Goal: Task Accomplishment & Management: Use online tool/utility

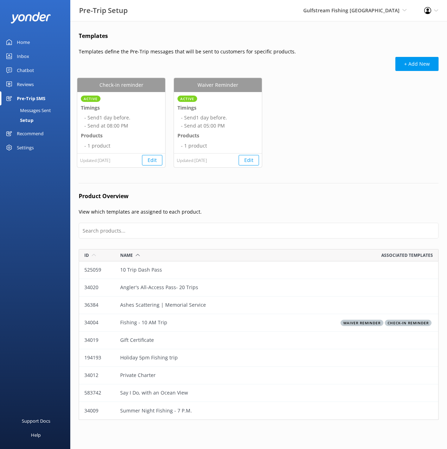
scroll to position [171, 360]
click at [340, 13] on span "Gulfstream Fishing [GEOGRAPHIC_DATA]" at bounding box center [351, 10] width 96 height 7
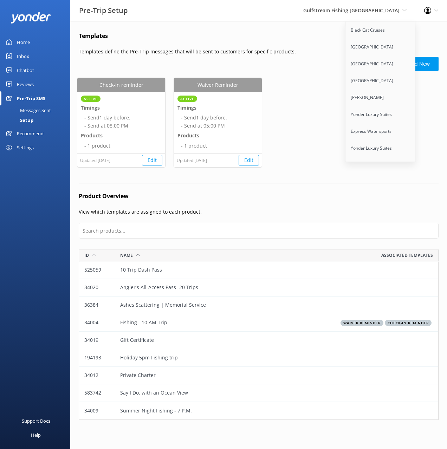
scroll to position [4477, 0]
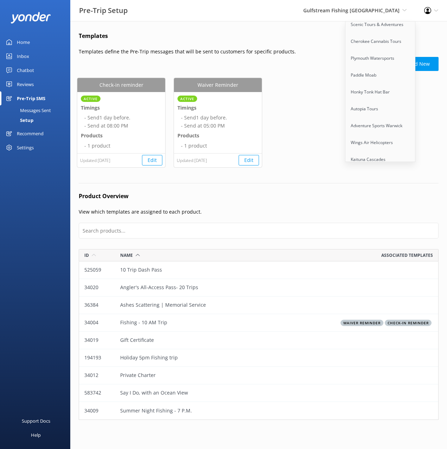
click at [382, 219] on link "[GEOGRAPHIC_DATA]" at bounding box center [381, 227] width 70 height 17
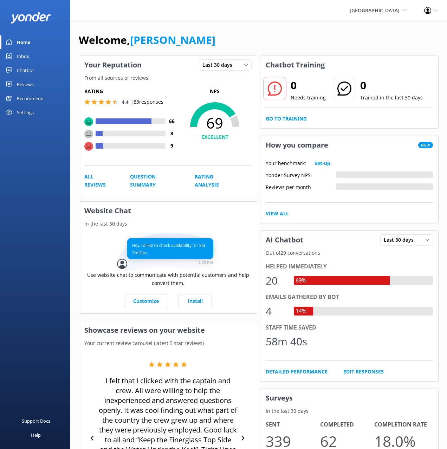
click at [34, 95] on div "Recommend" at bounding box center [30, 98] width 27 height 14
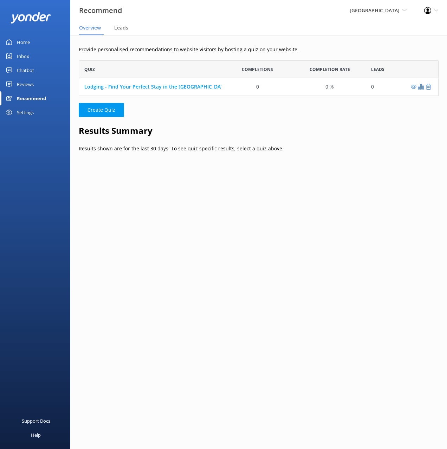
scroll to position [36, 360]
drag, startPoint x: 174, startPoint y: 59, endPoint x: 182, endPoint y: 38, distance: 23.2
click at [174, 59] on div "Provide personalised recommendations to website visitors by hosting a quiz on y…" at bounding box center [258, 104] width 377 height 138
click at [184, 36] on div "Provide personalised recommendations to website visitors by hosting a quiz on y…" at bounding box center [258, 129] width 377 height 189
drag, startPoint x: 113, startPoint y: 109, endPoint x: 143, endPoint y: 120, distance: 32.0
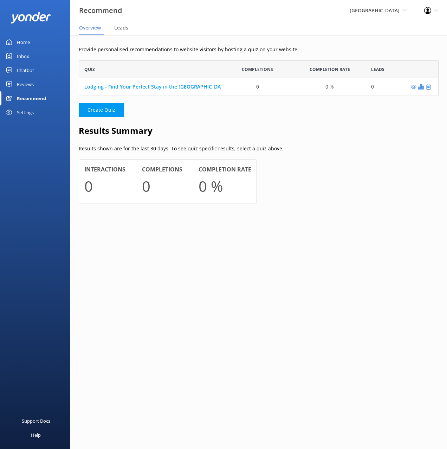
click at [113, 109] on button "Create Quiz" at bounding box center [101, 110] width 45 height 14
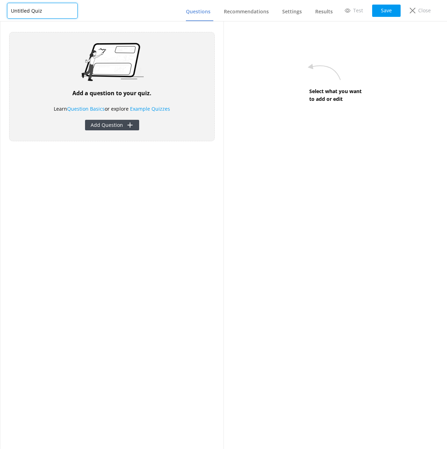
drag, startPoint x: 37, startPoint y: 12, endPoint x: 46, endPoint y: 13, distance: 8.5
click at [37, 12] on input "Untitled Quiz" at bounding box center [42, 11] width 71 height 16
type input "P"
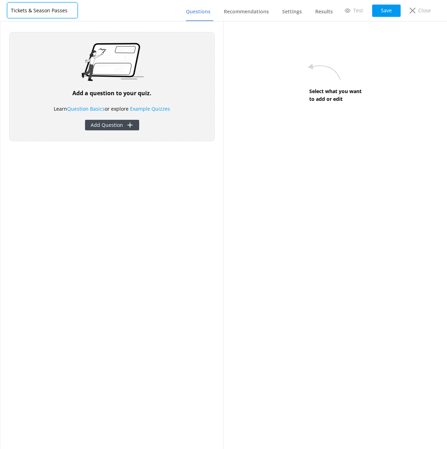
type input "Tickets & Season Passes"
click at [136, 27] on div "Add a question to your quiz. Learn Question Basics or explore Example Quizzes A…" at bounding box center [111, 235] width 223 height 428
drag, startPoint x: 161, startPoint y: 195, endPoint x: 144, endPoint y: 156, distance: 41.9
click at [160, 194] on div "Add a question to your quiz. Learn Question Basics or explore Example Quizzes A…" at bounding box center [111, 235] width 223 height 428
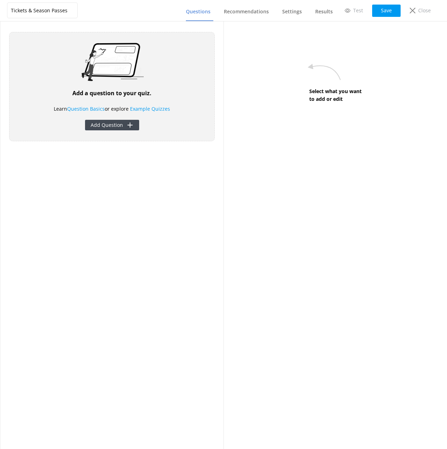
click at [120, 131] on div "Add a question to your quiz. Learn Question Basics or explore Example Quizzes A…" at bounding box center [112, 86] width 206 height 109
click at [120, 124] on button "Add Question" at bounding box center [112, 125] width 54 height 11
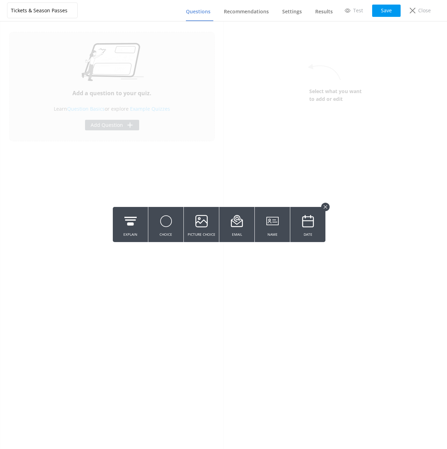
click at [132, 221] on icon at bounding box center [130, 221] width 12 height 19
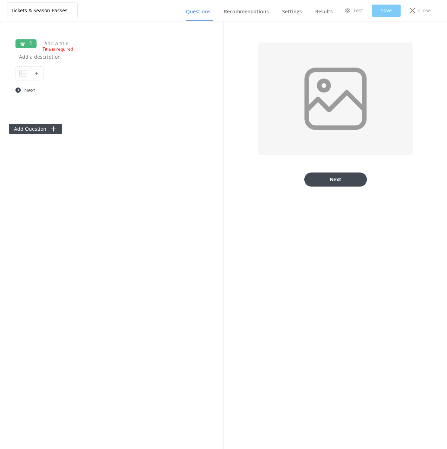
click at [100, 220] on div "1 Title is required Next None Add Question" at bounding box center [111, 235] width 223 height 428
click at [78, 40] on input "text" at bounding box center [102, 44] width 122 height 16
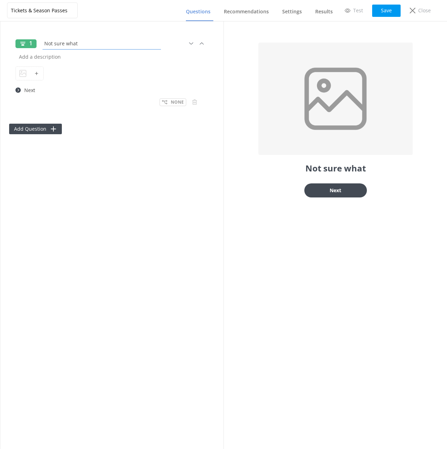
click at [71, 45] on input "Not sure what" at bounding box center [102, 44] width 122 height 16
paste input "ich lift ticket or season pass you need?"
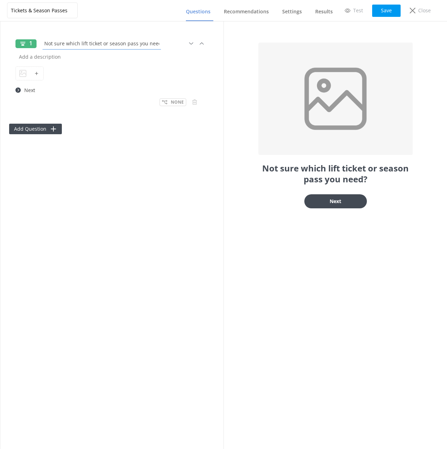
scroll to position [0, 1]
type input "Not sure which lift ticket or season pass you need?"
click at [55, 58] on input "text" at bounding box center [111, 57] width 193 height 16
paste input "Answer a few quick questions and we’ll help you find the perfect option.”"
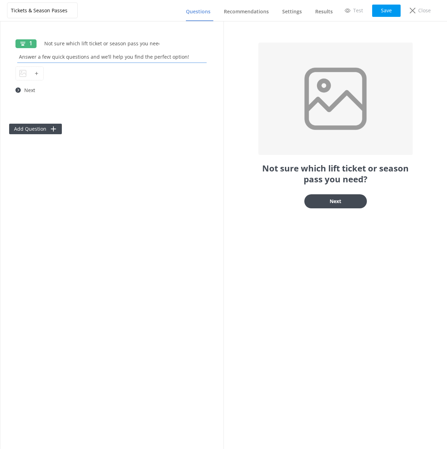
type input "Answer a few quick questions and we’ll help you find the perfect option!"
drag, startPoint x: 145, startPoint y: 157, endPoint x: 142, endPoint y: 154, distance: 3.7
click at [145, 157] on div "1 Not sure which lift ticket or season pass you need? Answer a few quick questi…" at bounding box center [111, 235] width 223 height 428
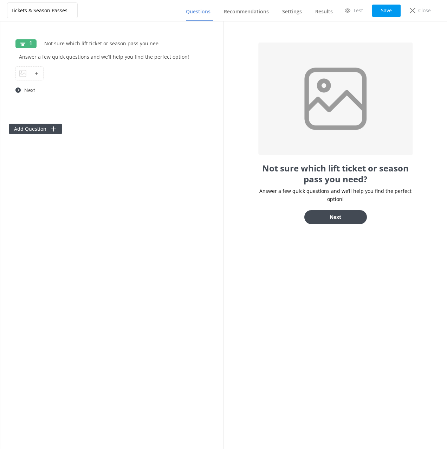
click at [143, 213] on div "1 Not sure which lift ticket or season pass you need? Answer a few quick questi…" at bounding box center [111, 235] width 223 height 428
click at [154, 224] on div "1 Not sure which lift ticket or season pass you need? Answer a few quick questi…" at bounding box center [111, 235] width 223 height 428
click at [145, 223] on div "1 Not sure which lift ticket or season pass you need? Answer a few quick questi…" at bounding box center [111, 235] width 223 height 428
drag, startPoint x: 390, startPoint y: 12, endPoint x: 294, endPoint y: 90, distance: 123.9
click at [390, 12] on button "Save" at bounding box center [386, 11] width 28 height 12
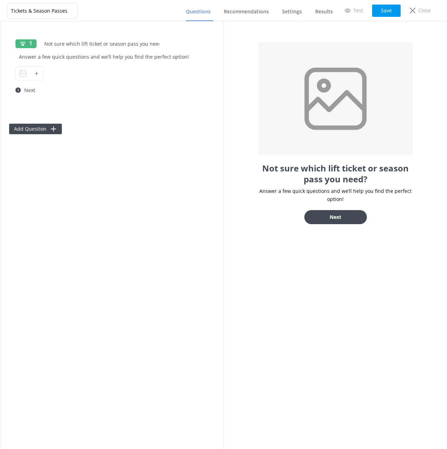
drag, startPoint x: 151, startPoint y: 201, endPoint x: 242, endPoint y: 90, distance: 143.9
click at [151, 200] on div "1 Not sure which lift ticket or season pass you need? Answer a few quick questi…" at bounding box center [111, 235] width 223 height 428
drag, startPoint x: 91, startPoint y: 187, endPoint x: 65, endPoint y: 152, distance: 43.9
click at [91, 187] on div "1 Not sure which lift ticket or season pass you need? Answer a few quick questi…" at bounding box center [111, 235] width 223 height 428
click at [51, 132] on icon at bounding box center [53, 128] width 7 height 7
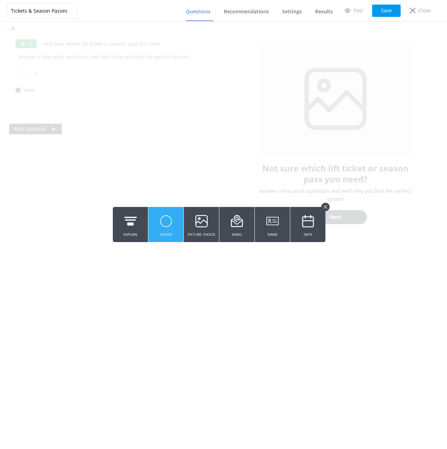
click at [167, 227] on icon at bounding box center [166, 221] width 12 height 19
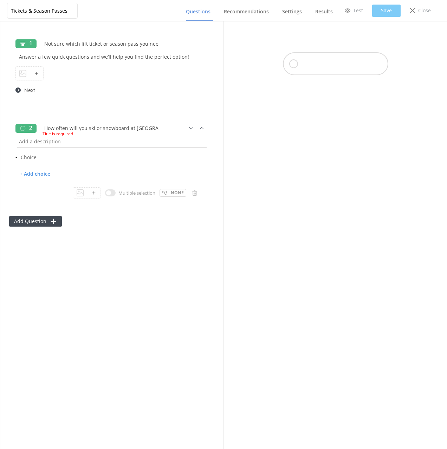
scroll to position [0, 25]
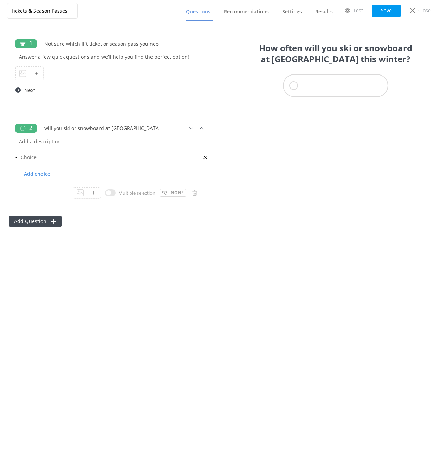
type input "How often will you ski or snowboard at [GEOGRAPHIC_DATA] this winter?"
click at [37, 152] on input "text" at bounding box center [109, 157] width 185 height 16
type input "Just 1 Day"
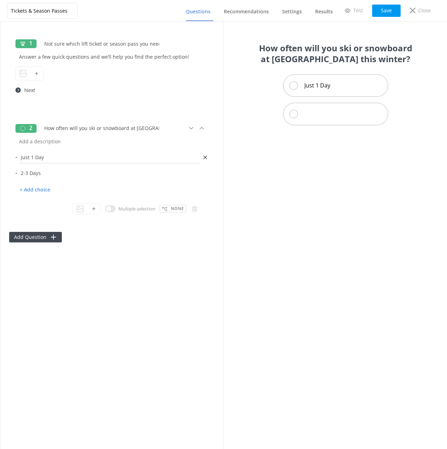
type input "2-3 Days"
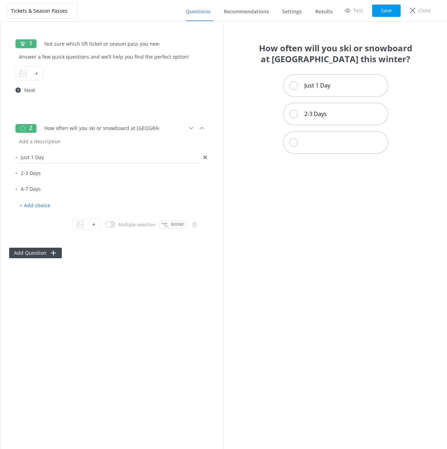
type input "4-7 Days"
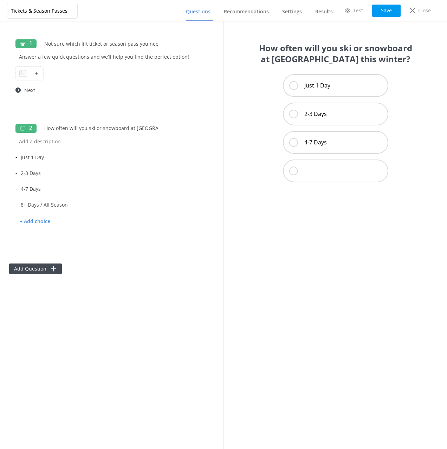
type input "8+ Days / All Season"
click at [137, 276] on div "1 Not sure which lift ticket or season pass you need? Answer a few quick questi…" at bounding box center [111, 235] width 223 height 428
click at [40, 266] on button "Add Question" at bounding box center [35, 269] width 53 height 11
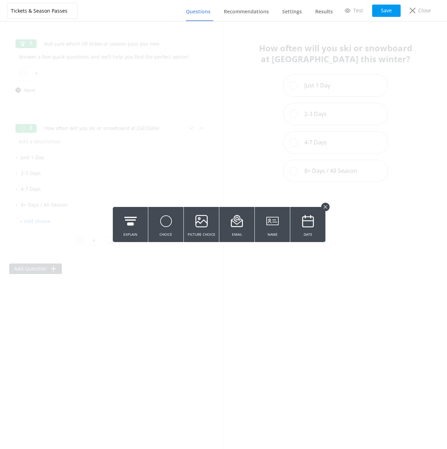
drag, startPoint x: 165, startPoint y: 233, endPoint x: 163, endPoint y: 253, distance: 20.9
click at [165, 233] on button "Choice" at bounding box center [165, 224] width 35 height 35
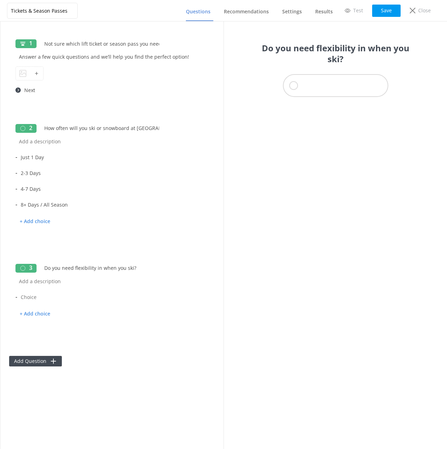
type input "Do you need flexibility in when you ski?"
click at [32, 297] on input "text" at bounding box center [109, 297] width 185 height 16
paste input "Yes, I want to choose any days that work for me"
type input "Yes, I want to choose any days that work for me"
click at [29, 313] on p "+ Add choice" at bounding box center [34, 314] width 39 height 12
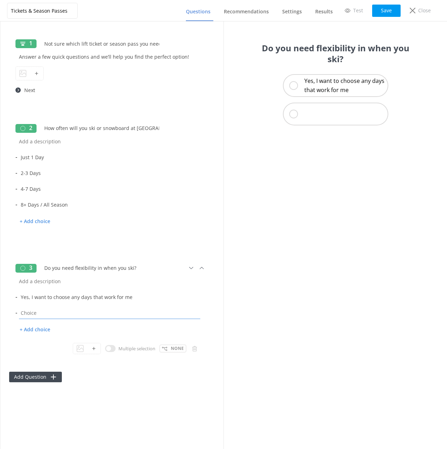
drag, startPoint x: 37, startPoint y: 312, endPoint x: 43, endPoint y: 322, distance: 11.6
click at [38, 312] on input "text" at bounding box center [109, 313] width 185 height 16
paste input "No, I’ll ski consecutive days"
type input "No, I’ll ski consecutive days"
click at [164, 391] on div "1 Not sure which lift ticket or season pass you need? Answer a few quick questi…" at bounding box center [111, 235] width 223 height 428
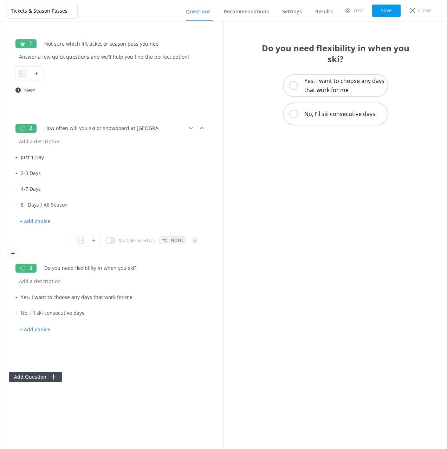
click at [175, 240] on p "None" at bounding box center [177, 240] width 13 height 7
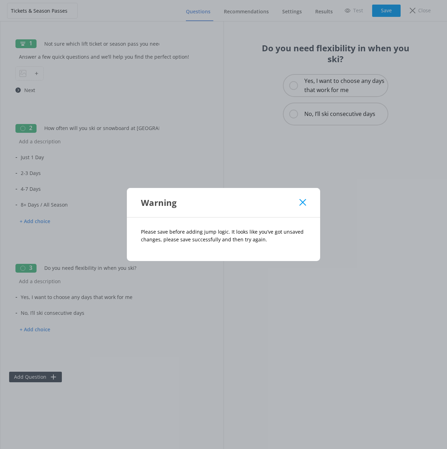
click at [303, 201] on icon at bounding box center [302, 202] width 7 height 7
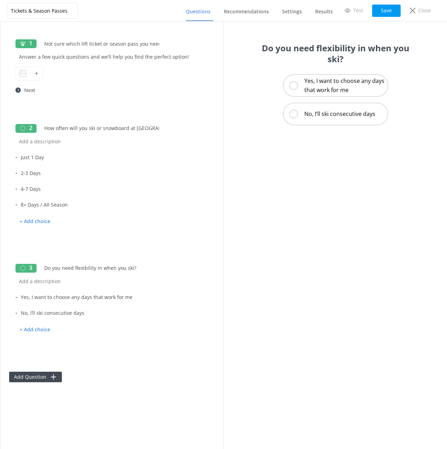
drag, startPoint x: 387, startPoint y: 11, endPoint x: 330, endPoint y: 88, distance: 95.5
click at [387, 11] on button "Save" at bounding box center [386, 11] width 28 height 12
click at [174, 240] on p "None" at bounding box center [177, 240] width 13 height 7
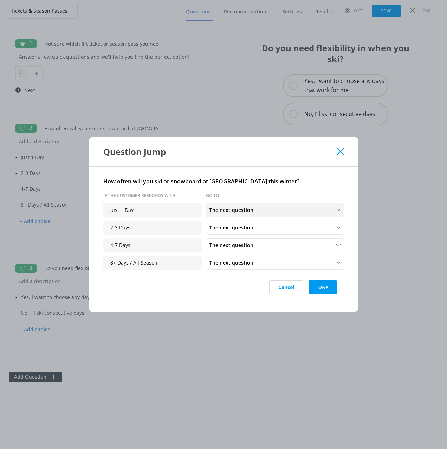
click at [212, 208] on span "The next question" at bounding box center [233, 210] width 48 height 8
drag, startPoint x: 202, startPoint y: 189, endPoint x: 206, endPoint y: 194, distance: 5.9
click at [202, 189] on div "How often will you ski or snowboard at [GEOGRAPHIC_DATA] this winter? If the cu…" at bounding box center [223, 239] width 241 height 125
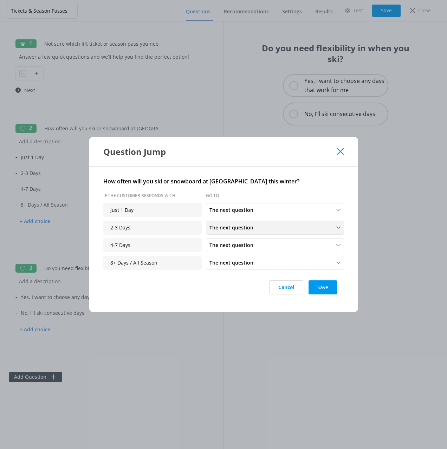
click at [233, 226] on span "The next question" at bounding box center [233, 228] width 48 height 8
drag, startPoint x: 239, startPoint y: 197, endPoint x: 239, endPoint y: 225, distance: 27.4
click at [239, 197] on div "Do you need flexibility in when you ski?" at bounding box center [249, 197] width 79 height 7
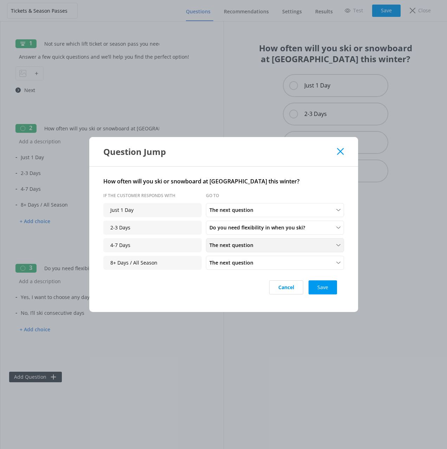
click at [240, 241] on span "The next question" at bounding box center [233, 245] width 48 height 8
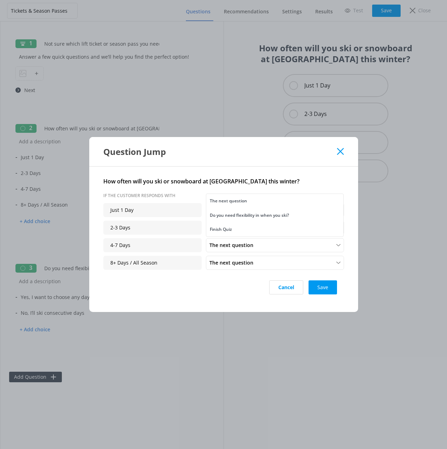
drag, startPoint x: 244, startPoint y: 217, endPoint x: 243, endPoint y: 220, distance: 3.6
click at [244, 217] on div "Do you need flexibility in when you ski?" at bounding box center [249, 215] width 79 height 7
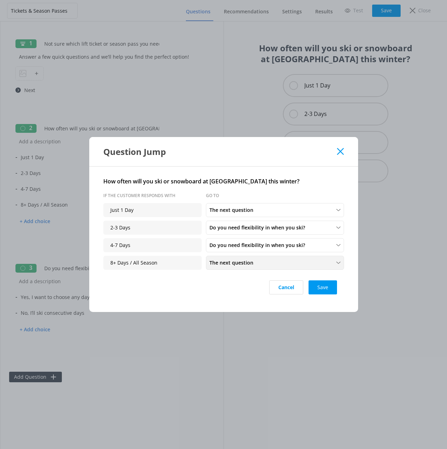
click at [245, 262] on span "The next question" at bounding box center [233, 263] width 48 height 8
click at [252, 233] on div "Do you need flexibility in when you ski?" at bounding box center [249, 233] width 79 height 7
click at [328, 286] on button "Save" at bounding box center [323, 287] width 28 height 14
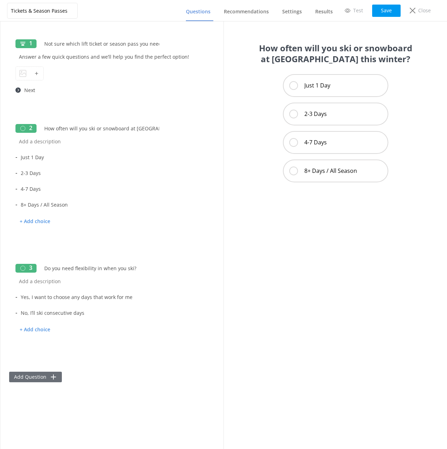
click at [39, 377] on button "Add Question" at bounding box center [35, 377] width 53 height 11
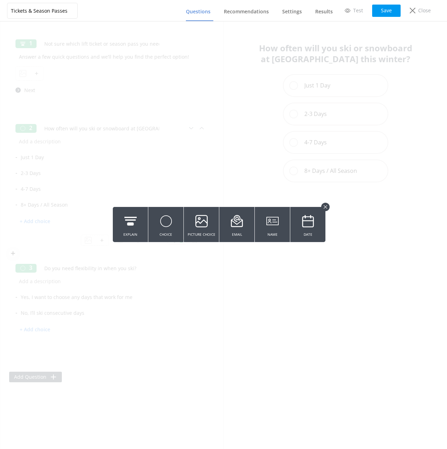
drag, startPoint x: 167, startPoint y: 219, endPoint x: 176, endPoint y: 254, distance: 35.6
click at [167, 219] on use at bounding box center [165, 220] width 11 height 11
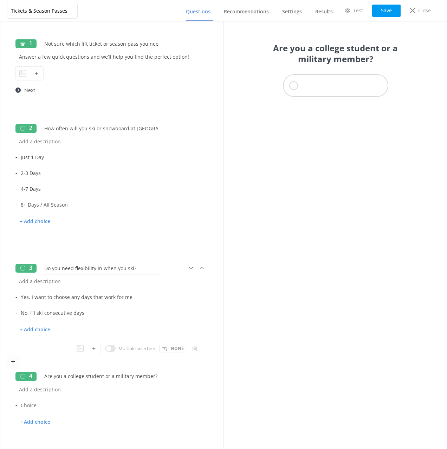
scroll to position [40, 0]
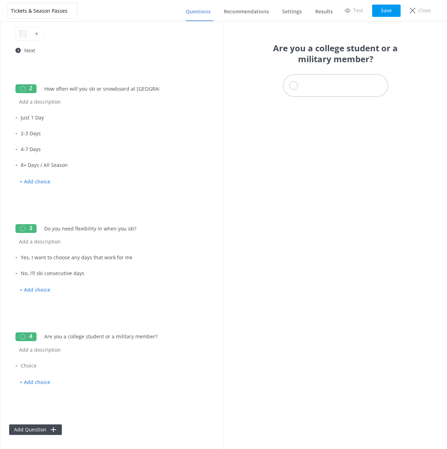
type input "Are you a college student or a military member?"
drag, startPoint x: 42, startPoint y: 367, endPoint x: 66, endPoint y: 360, distance: 25.1
click at [42, 367] on input "text" at bounding box center [109, 366] width 185 height 16
paste input "Yes (College Student / Military / First Responder)"
type input "Yes (College Student / Military / First Responder)"
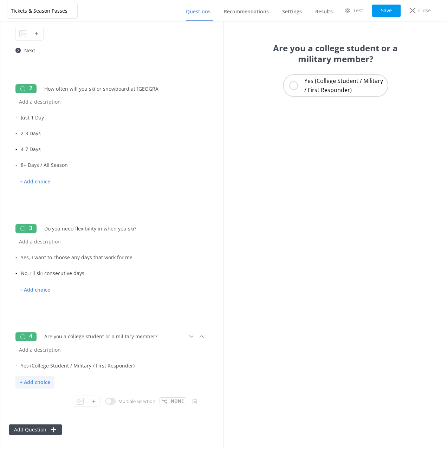
click at [38, 382] on p "+ Add choice" at bounding box center [34, 382] width 39 height 12
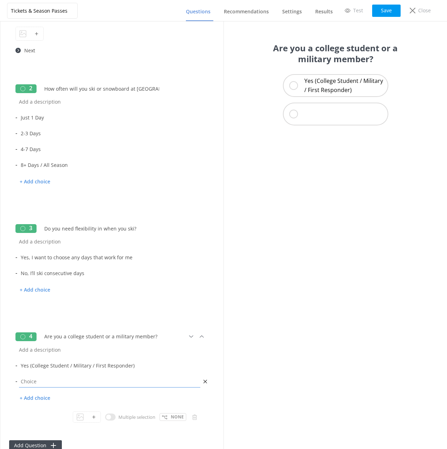
click at [73, 382] on input "text" at bounding box center [109, 382] width 185 height 16
paste input "No"
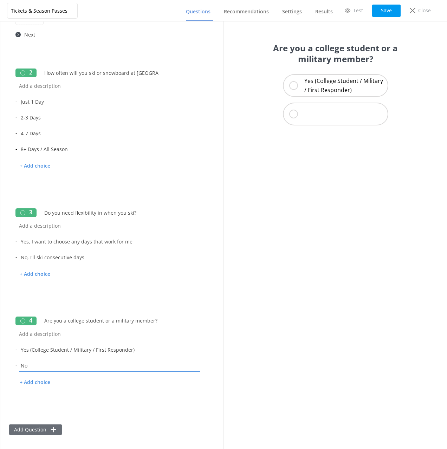
type input "No"
click at [45, 430] on button "Add Question" at bounding box center [35, 430] width 53 height 11
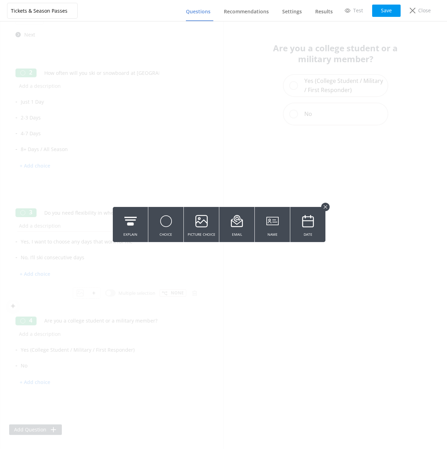
click at [163, 221] on use at bounding box center [165, 220] width 11 height 11
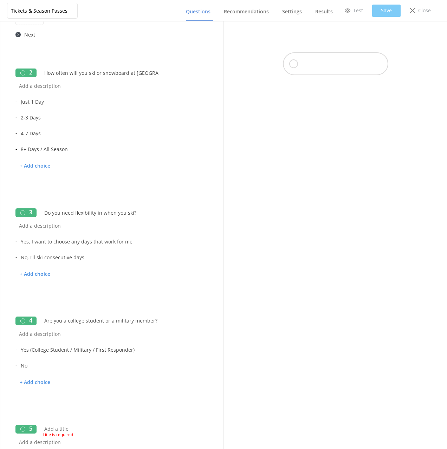
scroll to position [148, 0]
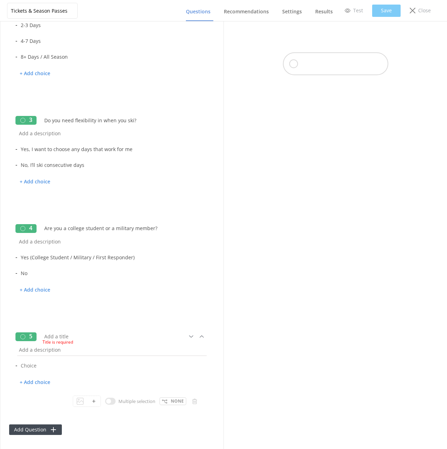
click at [58, 337] on div "Title is required" at bounding box center [116, 341] width 147 height 9
click at [66, 333] on input "text" at bounding box center [102, 337] width 122 height 16
paste input "How old will the pass holder be this season?"
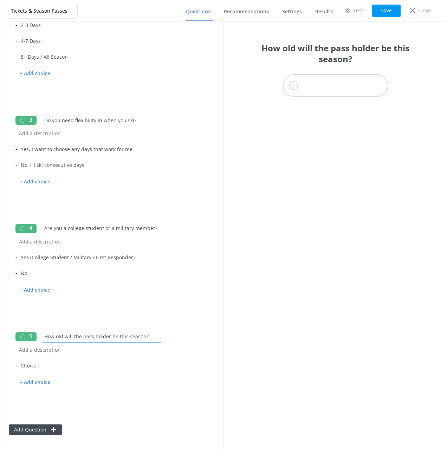
type input "How old will the pass holder be this season?"
click at [39, 362] on input "text" at bounding box center [109, 366] width 185 height 16
paste input "Adult (18–64)"
type input "Adult (18–64)"
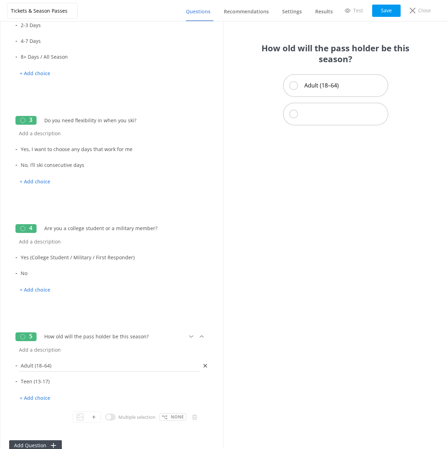
type input "Teen (13-17)"
type input "Child (6-12)"
type input "Senior (65+)"
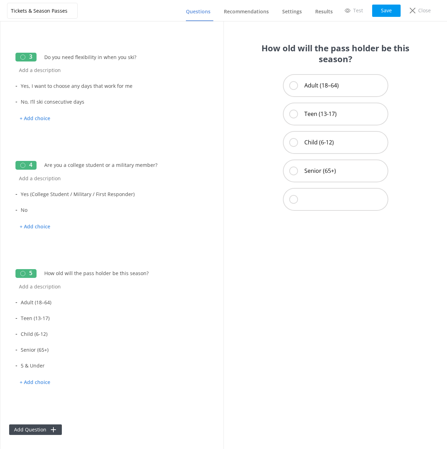
type input "5 & Under"
click at [52, 425] on button "Add Question" at bounding box center [35, 430] width 53 height 11
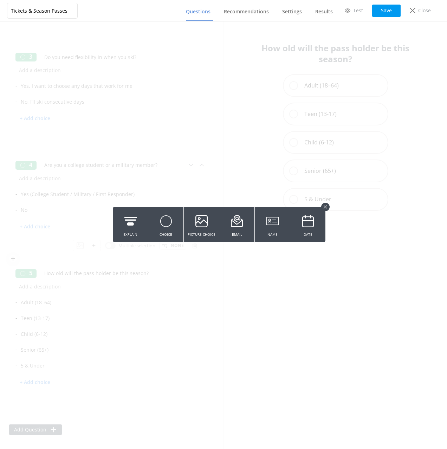
click at [165, 225] on use at bounding box center [165, 220] width 11 height 11
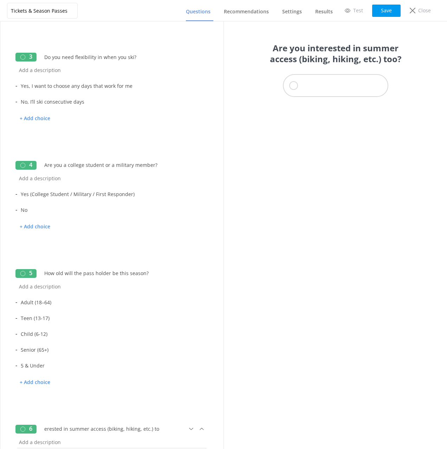
scroll to position [304, 0]
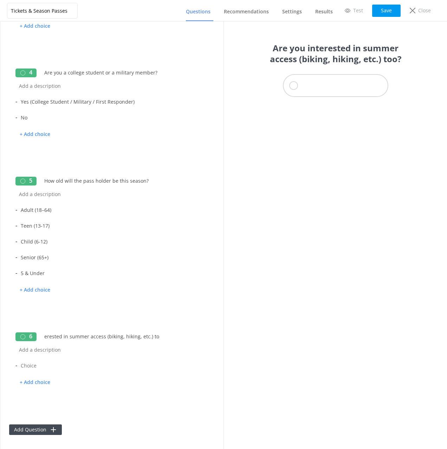
type input "Are you interested in summer access (biking, hiking, etc.) too?"
click at [39, 368] on input "text" at bounding box center [109, 366] width 185 height 16
type input "Yes"
click at [53, 365] on input "Yes" at bounding box center [109, 366] width 185 height 16
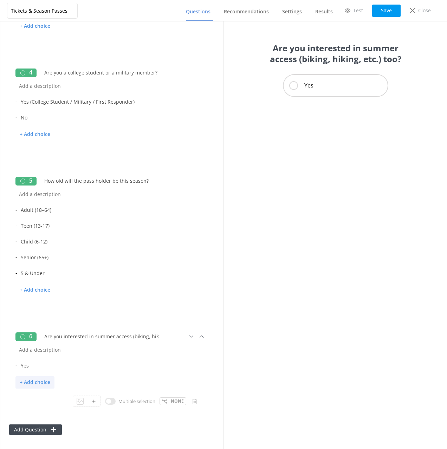
click at [43, 383] on p "+ Add choice" at bounding box center [34, 382] width 39 height 12
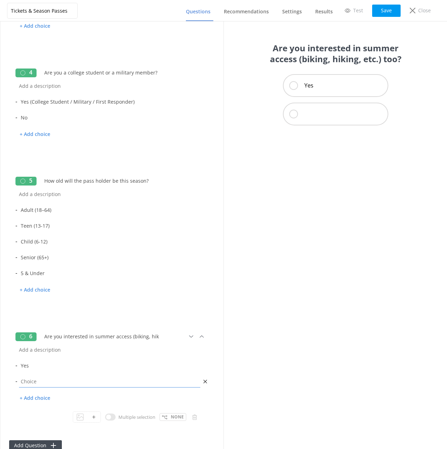
click at [43, 383] on input "text" at bounding box center [109, 382] width 185 height 16
type input "No"
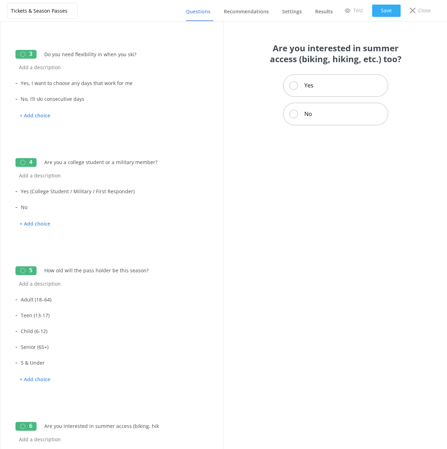
scroll to position [212, 0]
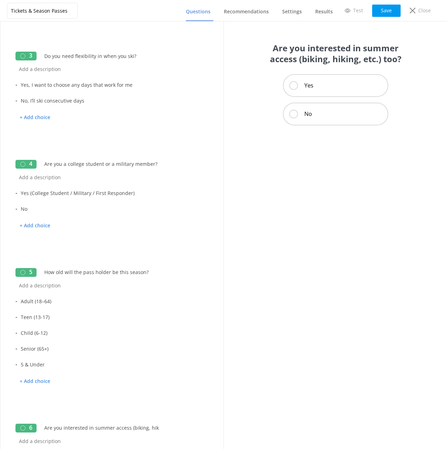
drag, startPoint x: 382, startPoint y: 11, endPoint x: 266, endPoint y: 139, distance: 172.7
click at [382, 11] on button "Save" at bounding box center [386, 11] width 28 height 12
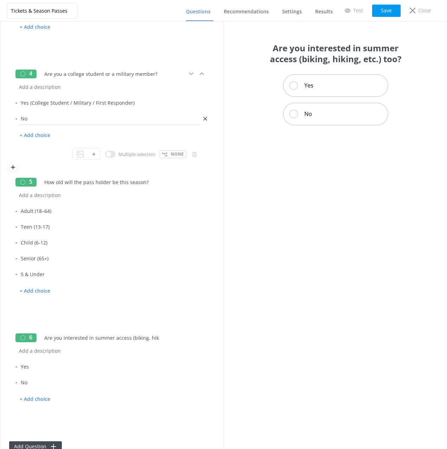
scroll to position [320, 0]
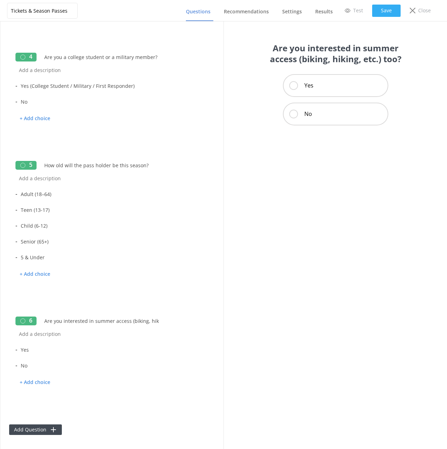
drag, startPoint x: 391, startPoint y: 11, endPoint x: 361, endPoint y: 17, distance: 29.9
click at [390, 11] on button "Save" at bounding box center [386, 11] width 28 height 12
click at [262, 8] on span "Recommendations" at bounding box center [246, 11] width 45 height 7
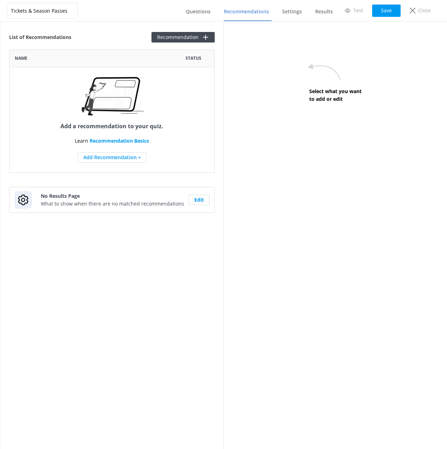
scroll to position [123, 206]
drag, startPoint x: 136, startPoint y: 55, endPoint x: 177, endPoint y: 42, distance: 43.1
click at [140, 53] on div at bounding box center [105, 59] width 135 height 18
click at [178, 41] on button "Recommendation" at bounding box center [182, 37] width 63 height 11
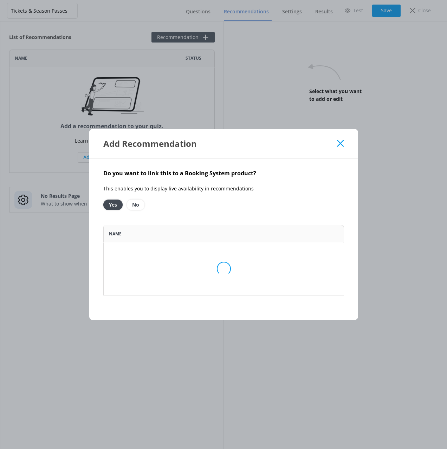
scroll to position [71, 241]
click at [170, 216] on div "Do you want to link this to a Booking System product? This enables you to displ…" at bounding box center [223, 240] width 269 height 162
click at [136, 202] on option "No" at bounding box center [136, 205] width 18 height 11
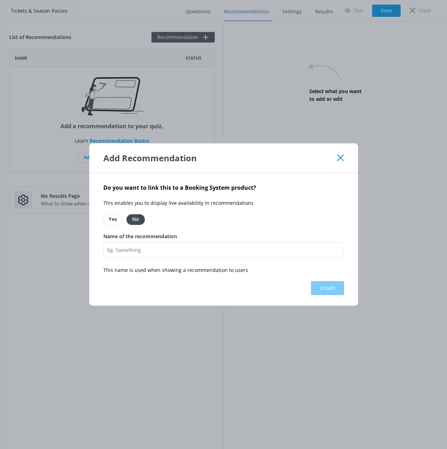
drag, startPoint x: 258, startPoint y: 210, endPoint x: 214, endPoint y: 247, distance: 57.8
click at [257, 211] on div "Do you want to link this to a Booking System product? This enables you to displ…" at bounding box center [223, 239] width 269 height 133
click at [196, 252] on input "Name of the recommendation" at bounding box center [223, 250] width 241 height 16
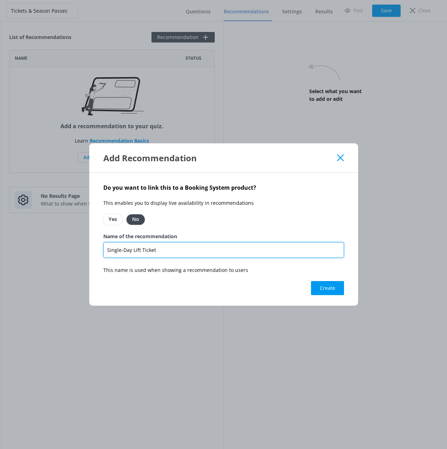
type input "Single-Day Lift Ticket"
drag, startPoint x: 266, startPoint y: 294, endPoint x: 337, endPoint y: 285, distance: 70.8
click at [267, 293] on div "Do you want to link this to a Booking System product? This enables you to displ…" at bounding box center [223, 239] width 269 height 133
drag, startPoint x: 326, startPoint y: 273, endPoint x: 333, endPoint y: 285, distance: 13.9
click at [326, 273] on p "This name is used when showing a recommendation to users" at bounding box center [223, 270] width 241 height 8
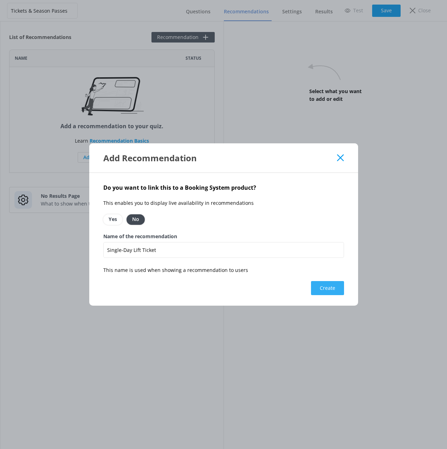
click at [334, 289] on button "Create" at bounding box center [327, 288] width 33 height 14
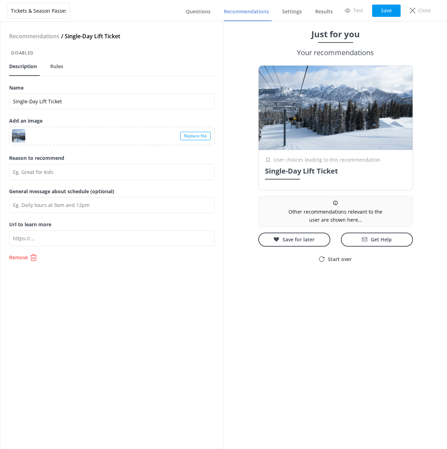
click at [148, 290] on div "Recommendations / Single-Day Lift Ticket Disabled Description Rules Name Single…" at bounding box center [111, 235] width 223 height 428
drag, startPoint x: 384, startPoint y: 8, endPoint x: 380, endPoint y: 14, distance: 6.8
click at [384, 8] on button "Save" at bounding box center [386, 11] width 28 height 12
click at [170, 75] on nav "Description Rules" at bounding box center [112, 65] width 206 height 21
drag, startPoint x: 236, startPoint y: 10, endPoint x: 258, endPoint y: 19, distance: 23.3
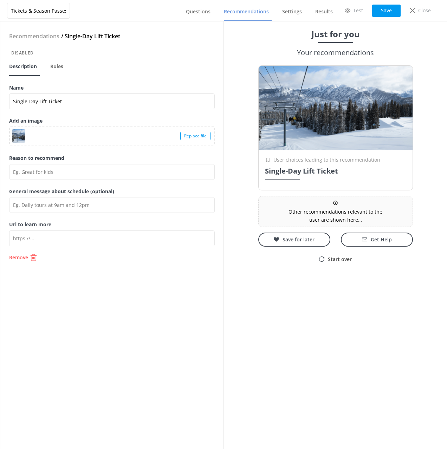
click at [236, 10] on span "Recommendations" at bounding box center [246, 11] width 45 height 7
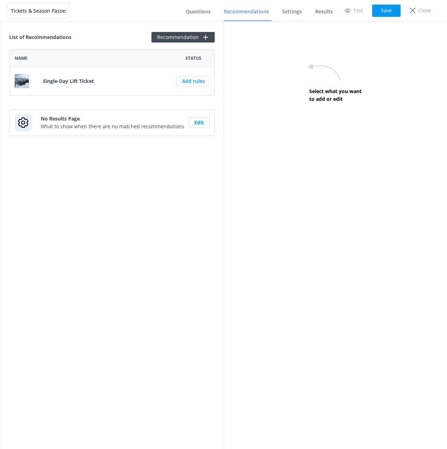
scroll to position [46, 206]
click at [118, 59] on div at bounding box center [105, 59] width 135 height 18
click at [118, 47] on div "List of Recommendations Recommendation Name Status Single-Day Lift Ticket Add r…" at bounding box center [111, 235] width 223 height 428
click at [174, 170] on div "List of Recommendations Recommendation Name Status Single-Day Lift Ticket Add r…" at bounding box center [111, 235] width 223 height 428
click at [210, 12] on span "Questions" at bounding box center [198, 11] width 25 height 7
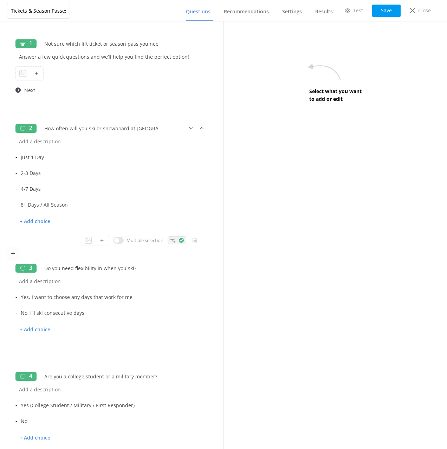
click at [176, 240] on div at bounding box center [177, 241] width 19 height 8
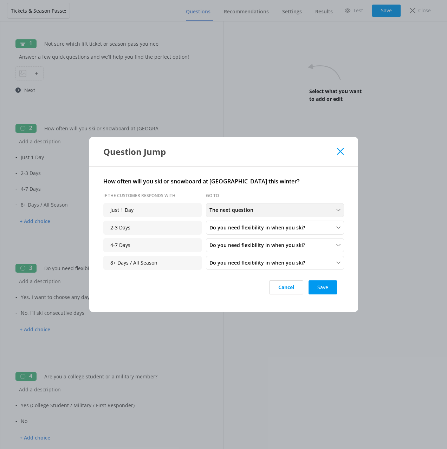
click at [245, 212] on span "The next question" at bounding box center [233, 210] width 48 height 8
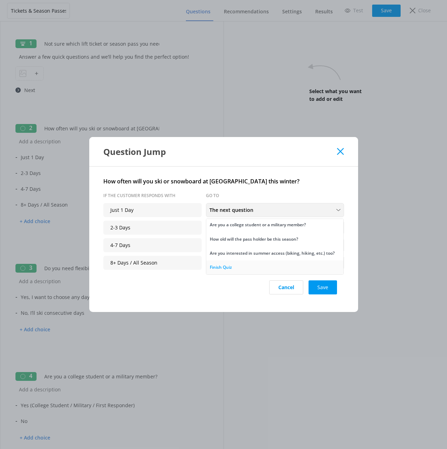
click at [236, 266] on link "Finish Quiz" at bounding box center [274, 267] width 137 height 14
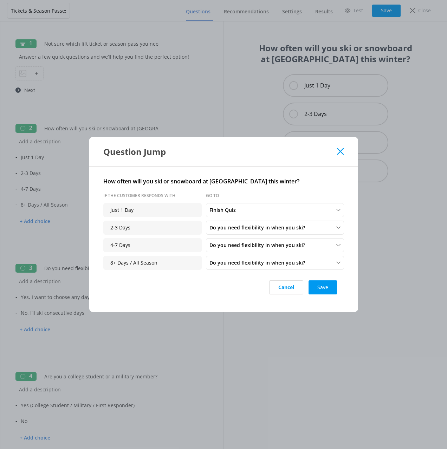
click at [237, 295] on div "Cancel Save" at bounding box center [223, 287] width 241 height 28
click at [329, 286] on button "Save" at bounding box center [323, 287] width 28 height 14
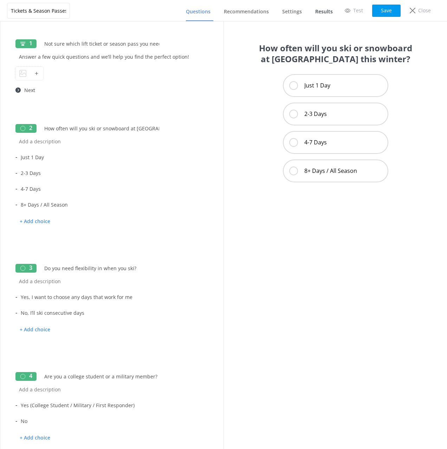
click at [329, 13] on span "Results" at bounding box center [324, 11] width 18 height 7
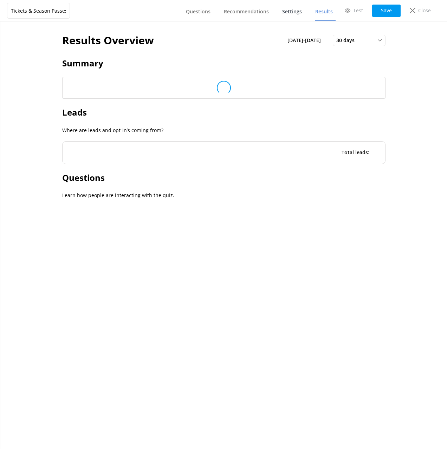
click at [290, 11] on span "Settings" at bounding box center [292, 11] width 20 height 7
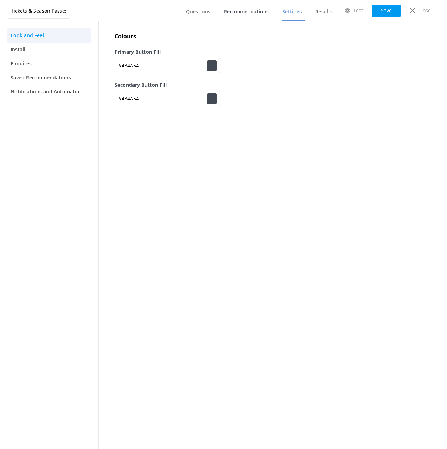
drag, startPoint x: 244, startPoint y: 10, endPoint x: 237, endPoint y: 19, distance: 11.3
click at [244, 10] on span "Recommendations" at bounding box center [246, 11] width 45 height 7
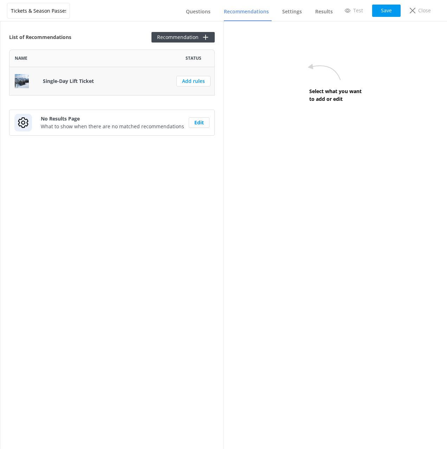
scroll to position [46, 206]
click at [202, 84] on link "Add rules" at bounding box center [193, 81] width 34 height 11
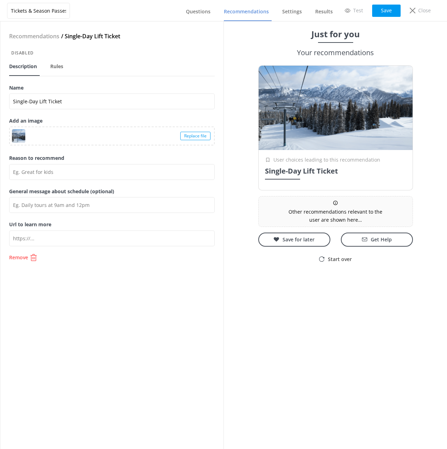
drag, startPoint x: 150, startPoint y: 285, endPoint x: 146, endPoint y: 273, distance: 12.6
click at [149, 283] on div "Recommendations / Single-Day Lift Ticket Disabled Description Rules Name Single…" at bounding box center [111, 235] width 223 height 428
drag, startPoint x: 79, startPoint y: 69, endPoint x: 62, endPoint y: 67, distance: 17.3
click at [79, 69] on nav "Description Rules" at bounding box center [112, 65] width 206 height 21
click at [54, 66] on span "Rules" at bounding box center [56, 66] width 13 height 7
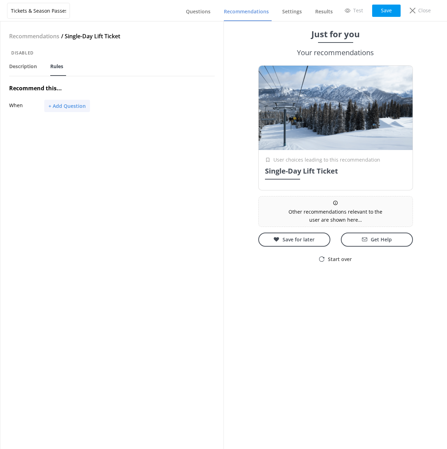
drag, startPoint x: 73, startPoint y: 111, endPoint x: 70, endPoint y: 107, distance: 4.7
click at [73, 111] on button "+ Add Question" at bounding box center [67, 106] width 46 height 12
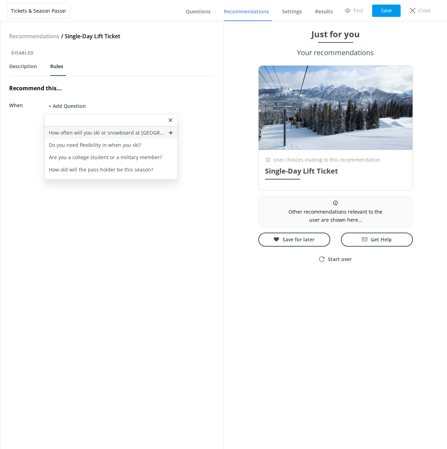
click at [85, 132] on p "How often will you ski or snowboard at [GEOGRAPHIC_DATA] this winter?" at bounding box center [106, 133] width 115 height 8
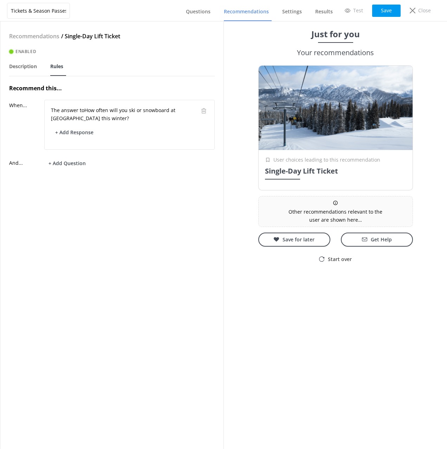
drag, startPoint x: 76, startPoint y: 134, endPoint x: 110, endPoint y: 169, distance: 48.7
click at [76, 134] on button "+ Add Response" at bounding box center [74, 133] width 47 height 12
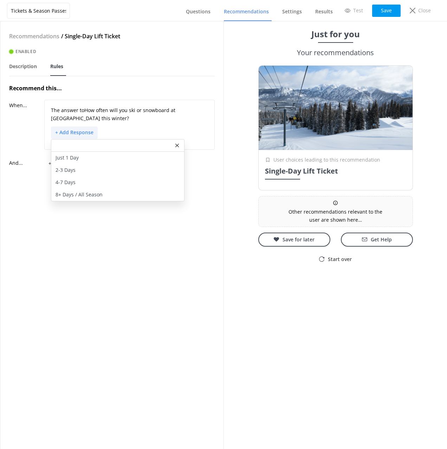
drag, startPoint x: 80, startPoint y: 155, endPoint x: 113, endPoint y: 209, distance: 63.7
click at [80, 155] on div "Just 1 Day" at bounding box center [117, 158] width 133 height 12
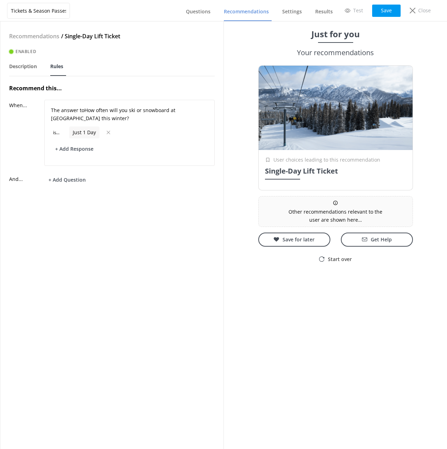
click at [132, 227] on div "Recommendations / Single-Day Lift Ticket Enabled Description Rules Recommend th…" at bounding box center [111, 235] width 223 height 428
drag, startPoint x: 379, startPoint y: 14, endPoint x: 376, endPoint y: 18, distance: 4.7
click at [379, 14] on button "Save" at bounding box center [386, 11] width 28 height 12
click at [251, 12] on span "Recommendations" at bounding box center [246, 11] width 45 height 7
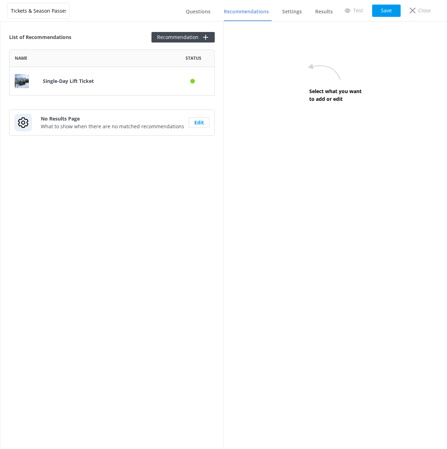
scroll to position [46, 206]
click at [187, 39] on button "Recommendation" at bounding box center [182, 37] width 63 height 11
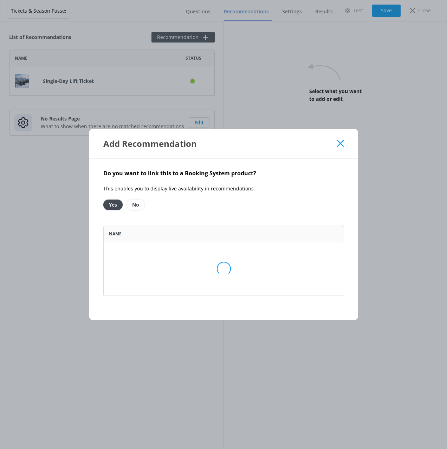
scroll to position [71, 241]
drag, startPoint x: 140, startPoint y: 205, endPoint x: 151, endPoint y: 226, distance: 23.6
click at [140, 205] on option "No" at bounding box center [136, 205] width 18 height 11
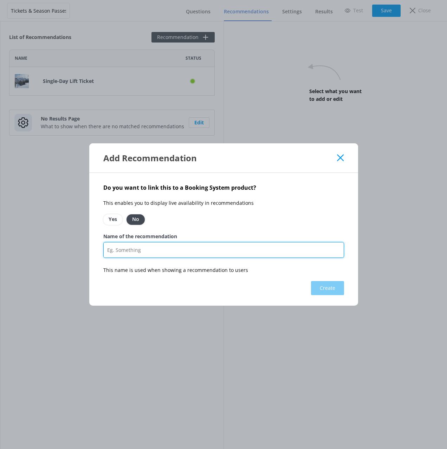
click at [184, 251] on input "Name of the recommendation" at bounding box center [223, 250] width 241 height 16
paste input "Recommendation When It Should Trigger Single-Day Lift Ticket Q1 = Just 1 day Mu…"
type input "Recommendation When It Should Trigger Single-Day Lift Ticket Q1 = Just 1 day Mu…"
drag, startPoint x: 188, startPoint y: 253, endPoint x: 194, endPoint y: 256, distance: 7.4
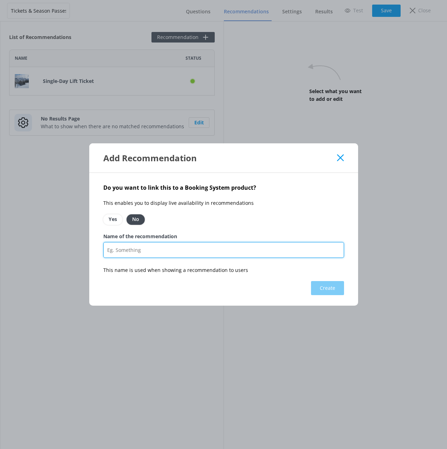
click at [188, 253] on input "Name of the recommendation" at bounding box center [223, 250] width 241 height 16
paste input "Multi-Day Lift Ticket"
type input "Multi-Day Lift Ticket"
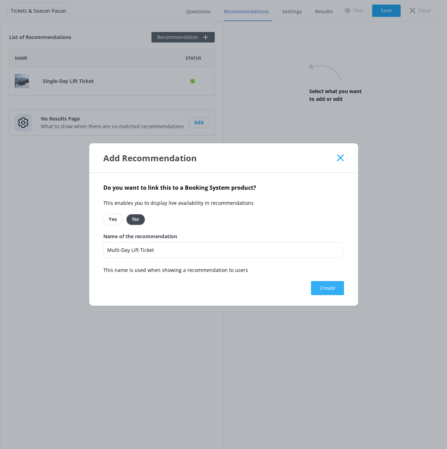
click at [320, 286] on button "Create" at bounding box center [327, 288] width 33 height 14
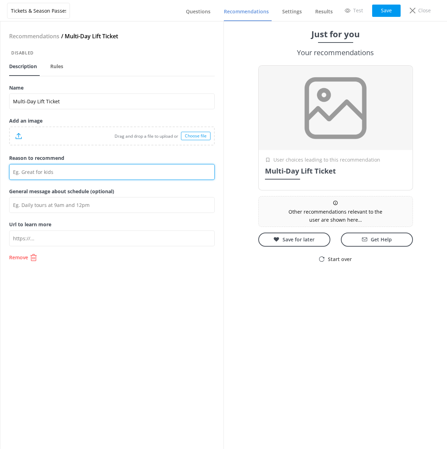
click at [70, 172] on input "Reason to recommend" at bounding box center [112, 172] width 206 height 16
paste input "(3 of 4 / 4 of 5 / 5 of 7)"
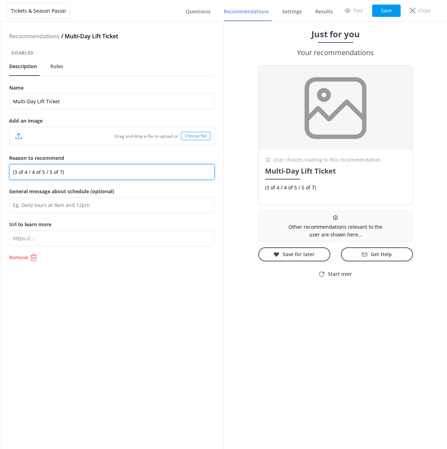
type input "(3 of 4 / 4 of 5 / 5 of 7)"
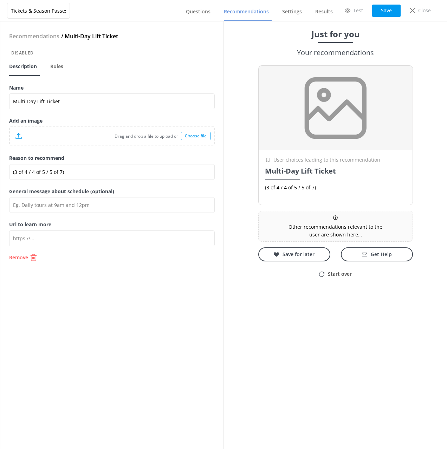
click at [156, 275] on div "Recommendations / Multi-Day Lift Ticket Disabled Description Rules Name Multi-D…" at bounding box center [111, 235] width 223 height 428
drag, startPoint x: 385, startPoint y: 13, endPoint x: 380, endPoint y: 4, distance: 9.7
click at [385, 13] on button "Save" at bounding box center [386, 11] width 28 height 12
click at [127, 301] on div "Recommendations / Multi-Day Lift Ticket Disabled Description Rules Name Multi-D…" at bounding box center [111, 235] width 223 height 428
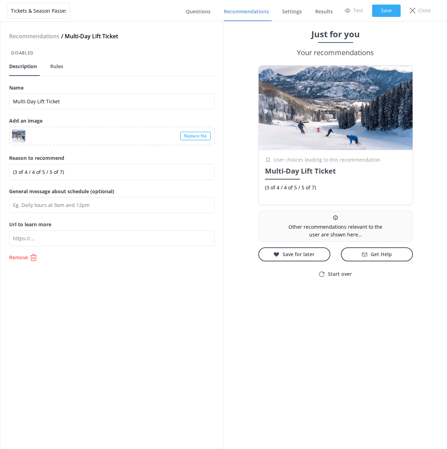
click at [389, 12] on button "Save" at bounding box center [386, 11] width 28 height 12
click at [295, 18] on link "Settings" at bounding box center [293, 12] width 22 height 18
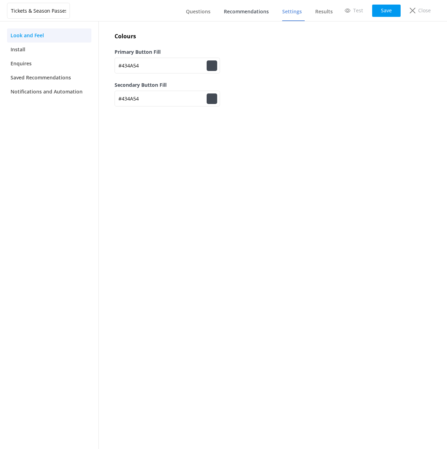
drag, startPoint x: 255, startPoint y: 14, endPoint x: 251, endPoint y: 19, distance: 6.0
click at [255, 14] on span "Recommendations" at bounding box center [246, 11] width 45 height 7
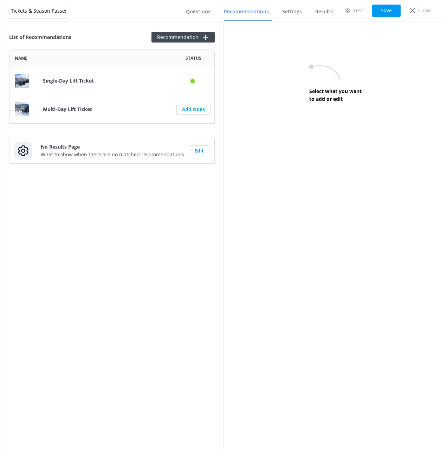
scroll to position [74, 206]
drag, startPoint x: 145, startPoint y: 124, endPoint x: 150, endPoint y: 122, distance: 5.7
click at [145, 124] on div "List of Recommendations Recommendation Name Status Single-Day Lift Ticket Multi…" at bounding box center [111, 235] width 223 height 428
click at [191, 109] on link "Add rules" at bounding box center [193, 109] width 34 height 11
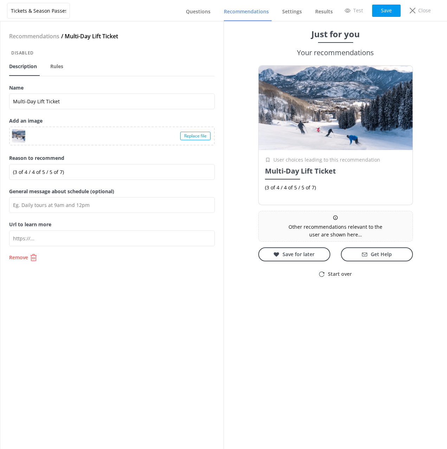
drag, startPoint x: 60, startPoint y: 64, endPoint x: 72, endPoint y: 77, distance: 17.4
click at [60, 64] on span "Rules" at bounding box center [56, 66] width 13 height 7
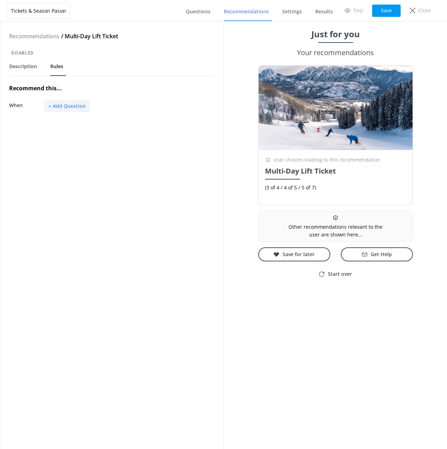
drag, startPoint x: 109, startPoint y: 84, endPoint x: 75, endPoint y: 110, distance: 42.5
click at [107, 85] on h4 "Recommend this..." at bounding box center [112, 88] width 206 height 9
drag, startPoint x: 71, startPoint y: 111, endPoint x: 101, endPoint y: 151, distance: 50.5
click at [71, 111] on button "+ Add Question" at bounding box center [67, 106] width 46 height 12
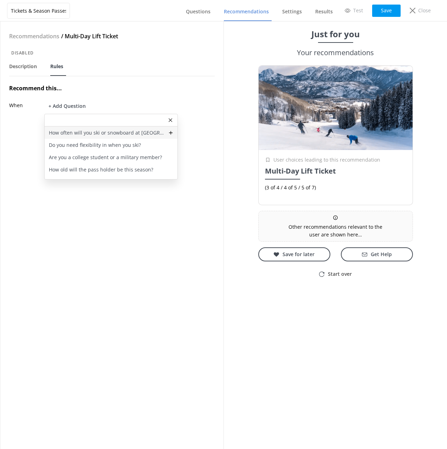
click at [94, 133] on p "How often will you ski or snowboard at [GEOGRAPHIC_DATA] this winter?" at bounding box center [106, 133] width 115 height 8
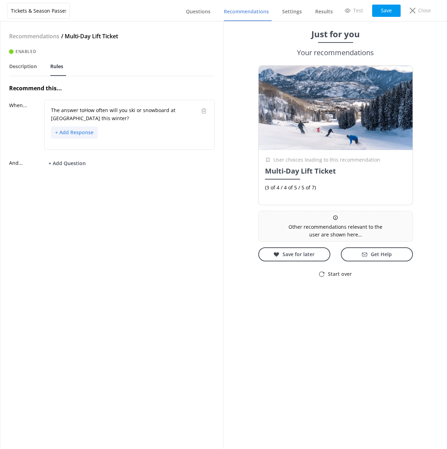
click at [75, 136] on button "+ Add Response" at bounding box center [74, 133] width 47 height 12
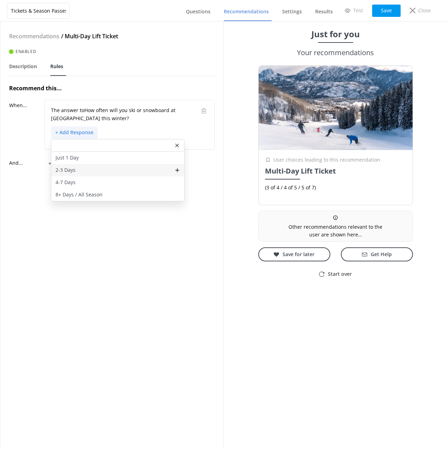
click at [72, 170] on p "2-3 Days" at bounding box center [66, 170] width 20 height 8
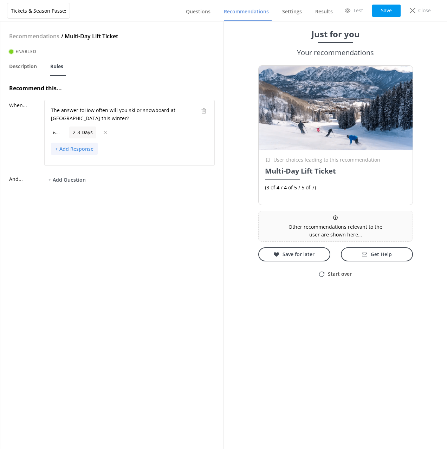
click at [78, 148] on button "+ Add Response" at bounding box center [74, 149] width 47 height 12
click at [75, 187] on p "4-7 Days" at bounding box center [66, 187] width 20 height 8
click at [74, 166] on button "+ Add Response" at bounding box center [74, 165] width 47 height 12
click at [101, 258] on div "Recommendations / Multi-Day Lift Ticket Enabled Description Rules Recommend thi…" at bounding box center [111, 235] width 223 height 428
click at [175, 178] on icon at bounding box center [177, 178] width 4 height 4
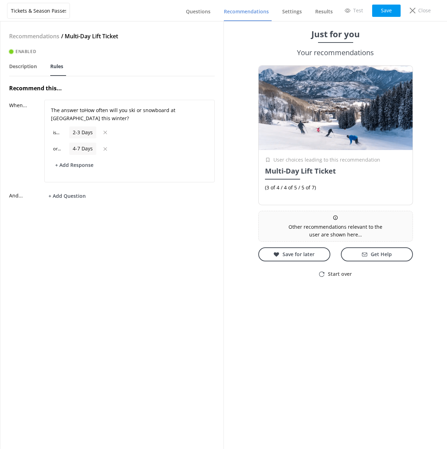
click at [161, 229] on div "Recommendations / Multi-Day Lift Ticket Enabled Description Rules Recommend thi…" at bounding box center [111, 235] width 223 height 428
click at [68, 192] on button "+ Add Question" at bounding box center [67, 196] width 46 height 12
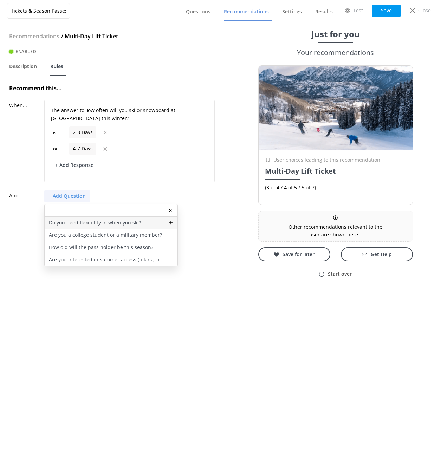
click at [98, 221] on p "Do you need flexibility in when you ski?" at bounding box center [95, 223] width 92 height 8
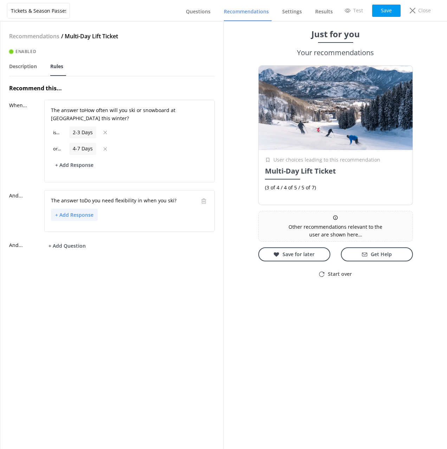
click at [77, 216] on button "+ Add Response" at bounding box center [74, 215] width 47 height 12
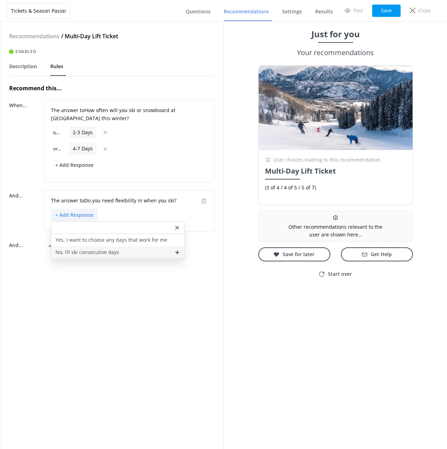
click at [87, 250] on p "No, I’ll ski consecutive days" at bounding box center [88, 253] width 64 height 8
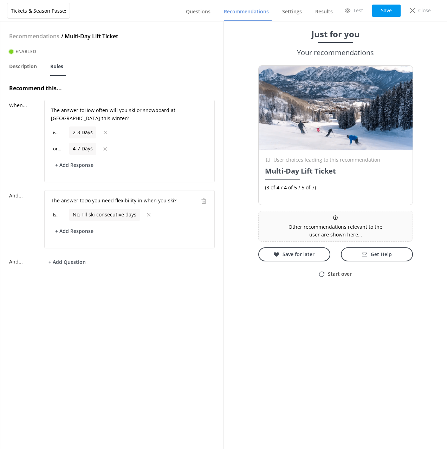
drag, startPoint x: 145, startPoint y: 301, endPoint x: 131, endPoint y: 307, distance: 15.6
click at [144, 301] on div "Recommendations / Multi-Day Lift Ticket Enabled Description Rules Recommend thi…" at bounding box center [111, 235] width 223 height 428
click at [128, 308] on div "Recommendations / Multi-Day Lift Ticket Enabled Description Rules Recommend thi…" at bounding box center [111, 235] width 223 height 428
drag, startPoint x: 125, startPoint y: 303, endPoint x: 168, endPoint y: 226, distance: 87.6
click at [125, 303] on div "Recommendations / Multi-Day Lift Ticket Enabled Description Rules Recommend thi…" at bounding box center [111, 235] width 223 height 428
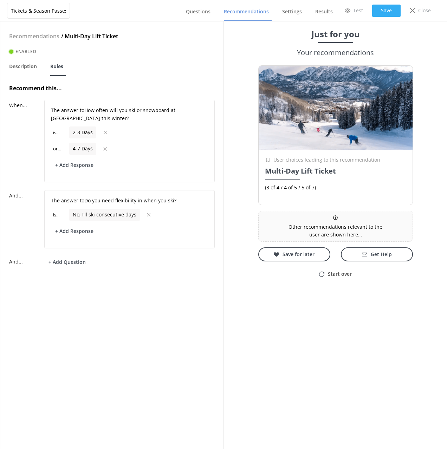
drag, startPoint x: 393, startPoint y: 10, endPoint x: 318, endPoint y: 141, distance: 150.7
click at [393, 10] on button "Save" at bounding box center [386, 11] width 28 height 12
click at [380, 9] on button "Save" at bounding box center [386, 11] width 28 height 12
click at [259, 14] on span "Recommendations" at bounding box center [246, 11] width 45 height 7
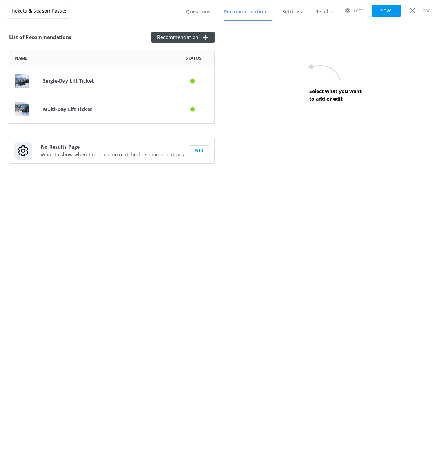
scroll to position [74, 206]
drag, startPoint x: 143, startPoint y: 198, endPoint x: 145, endPoint y: 195, distance: 3.8
click at [144, 197] on div "List of Recommendations Recommendation Name Status Single-Day Lift Ticket Multi…" at bounding box center [111, 235] width 223 height 428
click at [178, 39] on button "Recommendation" at bounding box center [182, 37] width 63 height 11
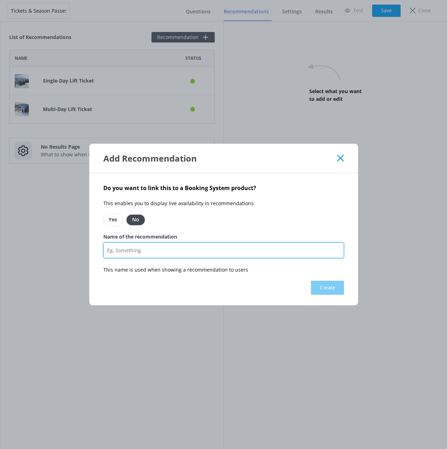
drag, startPoint x: 186, startPoint y: 250, endPoint x: 197, endPoint y: 252, distance: 11.1
click at [186, 250] on input "Name of the recommendation" at bounding box center [223, 251] width 241 height 16
paste input "Flex Lift Tickets"
type input "Flex Lift Tickets"
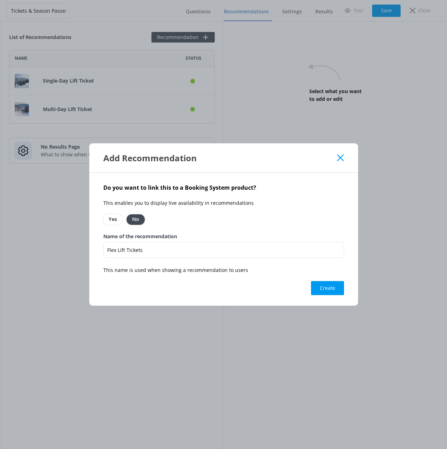
click at [231, 286] on div "Do you want to link this to a Booking System product? This enables you to displ…" at bounding box center [223, 239] width 269 height 133
click at [327, 287] on button "Create" at bounding box center [327, 288] width 33 height 14
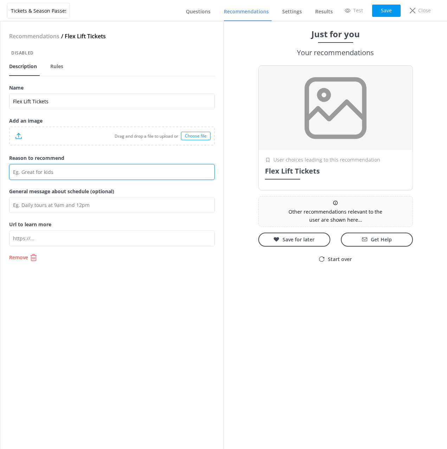
click at [69, 170] on input "Reason to recommend" at bounding box center [112, 172] width 206 height 16
paste input "flexible date multi-day"
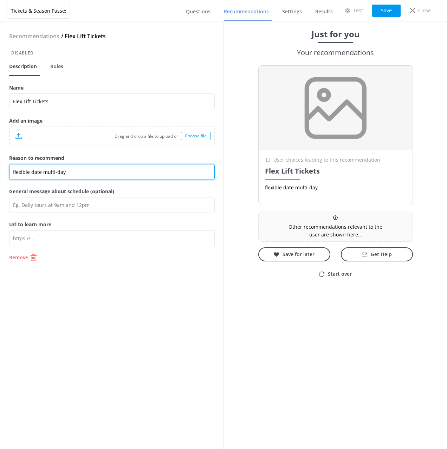
type input "flexible date multi-day"
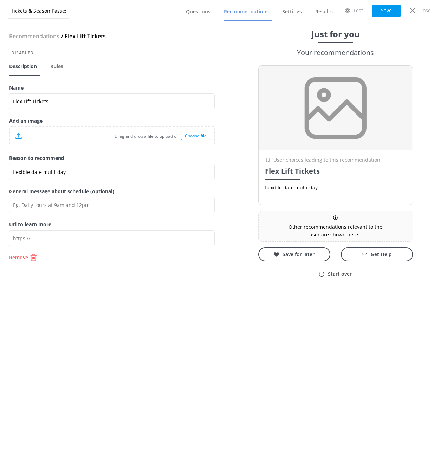
click at [143, 303] on div "Recommendations / Flex Lift Tickets Disabled Description Rules Name Flex Lift T…" at bounding box center [111, 235] width 223 height 428
drag, startPoint x: 389, startPoint y: 13, endPoint x: 333, endPoint y: 56, distance: 70.7
click at [389, 13] on button "Save" at bounding box center [386, 11] width 28 height 12
drag, startPoint x: 117, startPoint y: 84, endPoint x: 76, endPoint y: 83, distance: 40.8
click at [116, 84] on label "Name" at bounding box center [112, 88] width 206 height 8
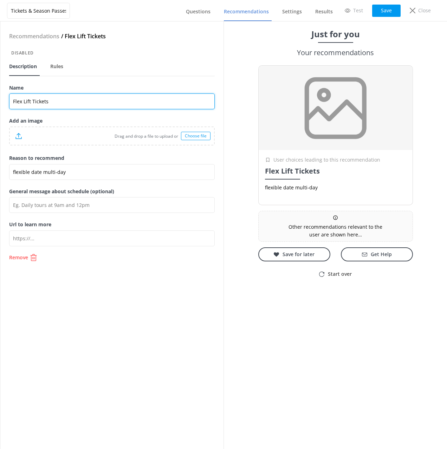
click at [116, 93] on input "Flex Lift Tickets" at bounding box center [112, 101] width 206 height 16
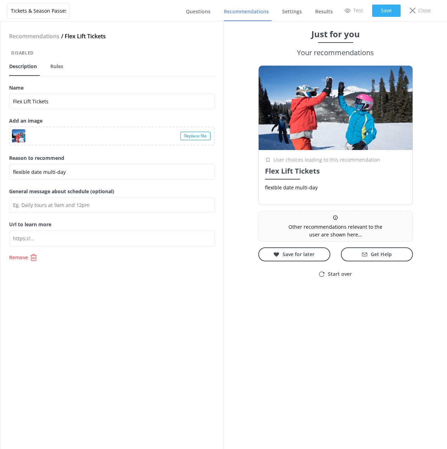
click at [386, 11] on button "Save" at bounding box center [386, 11] width 28 height 12
click at [57, 67] on span "Rules" at bounding box center [56, 66] width 13 height 7
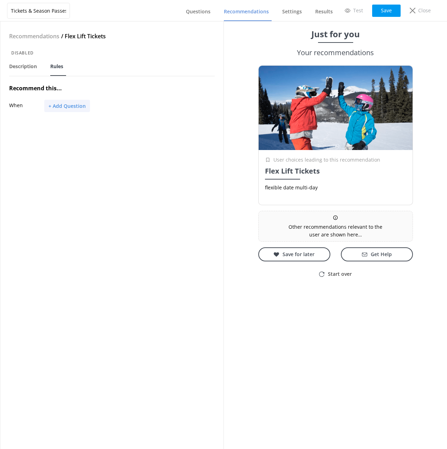
click at [67, 102] on button "+ Add Question" at bounding box center [67, 106] width 46 height 12
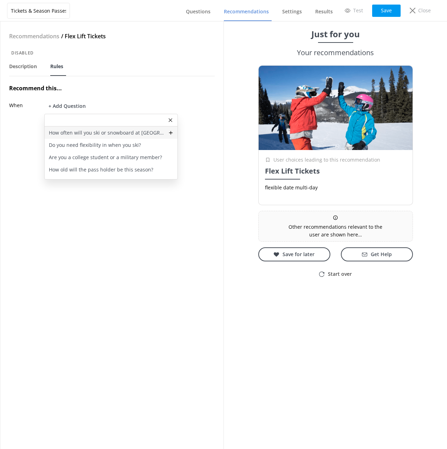
click at [79, 133] on p "How often will you ski or snowboard at [GEOGRAPHIC_DATA] this winter?" at bounding box center [106, 133] width 115 height 8
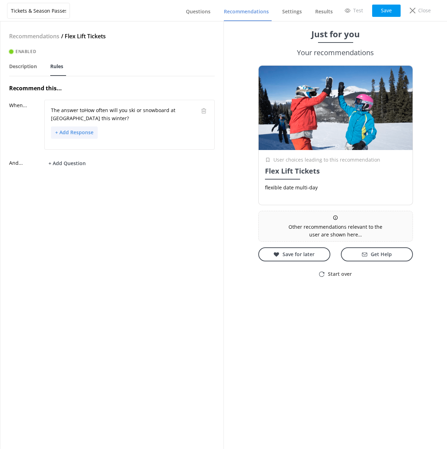
click at [77, 135] on button "+ Add Response" at bounding box center [74, 133] width 47 height 12
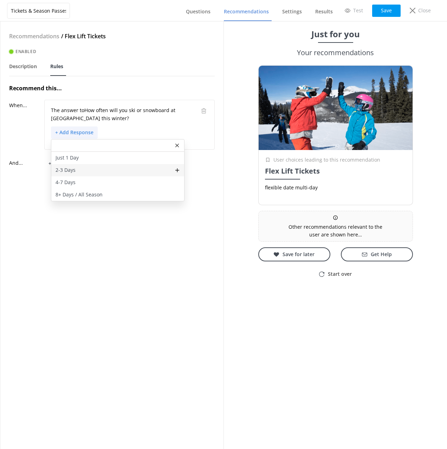
click at [80, 168] on div "2-3 Days" at bounding box center [117, 170] width 133 height 12
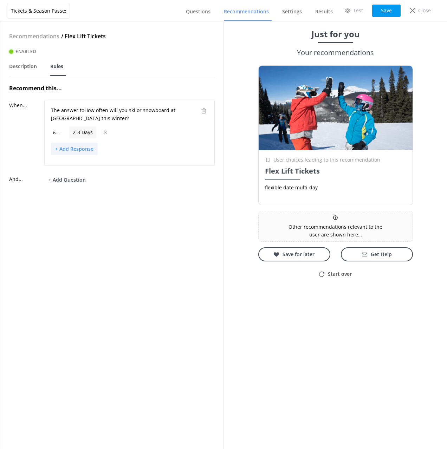
click at [78, 149] on button "+ Add Response" at bounding box center [74, 149] width 47 height 12
click at [78, 185] on div "4-7 Days" at bounding box center [117, 186] width 133 height 12
click at [67, 194] on button "+ Add Question" at bounding box center [67, 196] width 46 height 12
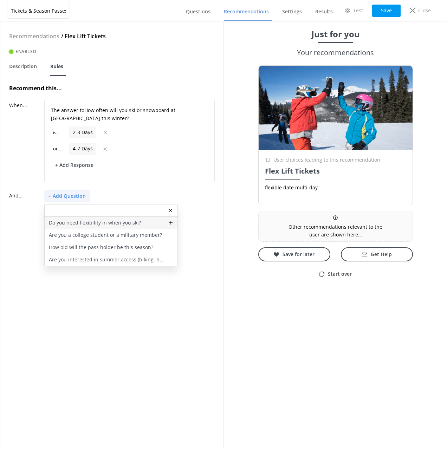
click at [82, 226] on p "Do you need flexibility in when you ski?" at bounding box center [95, 223] width 92 height 8
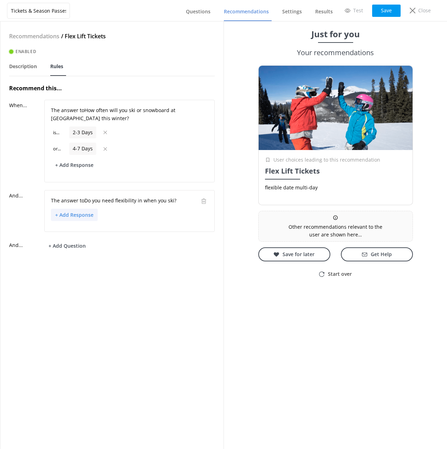
drag, startPoint x: 73, startPoint y: 212, endPoint x: 76, endPoint y: 220, distance: 8.0
click at [73, 212] on button "+ Add Response" at bounding box center [74, 215] width 47 height 12
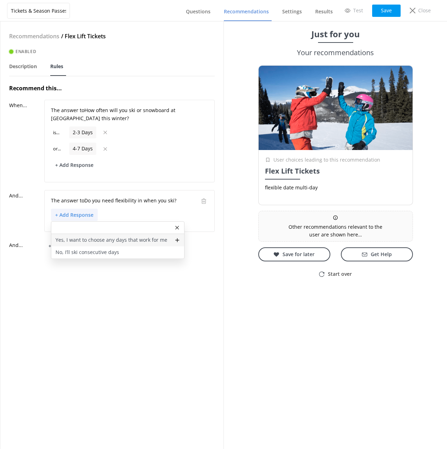
click at [83, 240] on p "Yes, I want to choose any days that work for me" at bounding box center [112, 240] width 112 height 8
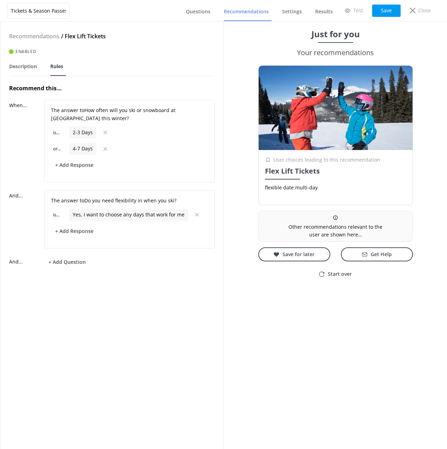
drag, startPoint x: 115, startPoint y: 301, endPoint x: 131, endPoint y: 267, distance: 36.9
click at [115, 300] on div "Recommendations / Flex Lift Tickets Enabled Description Rules Recommend this...…" at bounding box center [111, 235] width 223 height 428
click at [387, 14] on button "Save" at bounding box center [386, 11] width 28 height 12
click at [253, 12] on span "Recommendations" at bounding box center [246, 11] width 45 height 7
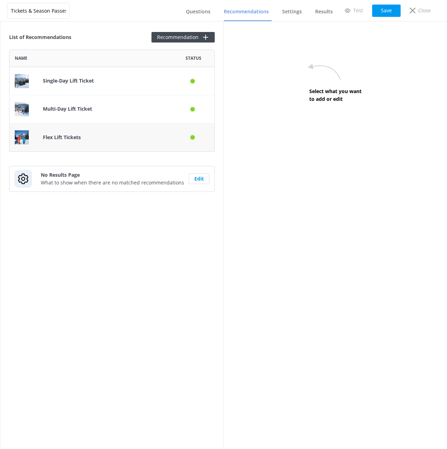
scroll to position [102, 206]
click at [104, 44] on div "List of Recommendations Recommendation Name Status Single-Day Lift Ticket Multi…" at bounding box center [111, 235] width 223 height 428
click at [190, 37] on button "Recommendation" at bounding box center [182, 37] width 63 height 11
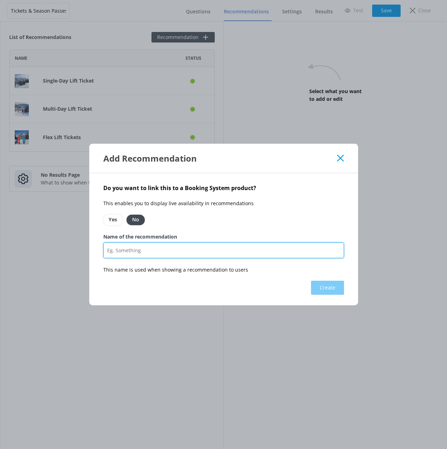
click at [201, 253] on input "Name of the recommendation" at bounding box center [223, 251] width 241 height 16
paste input "Power Pass Select / Local Pass"
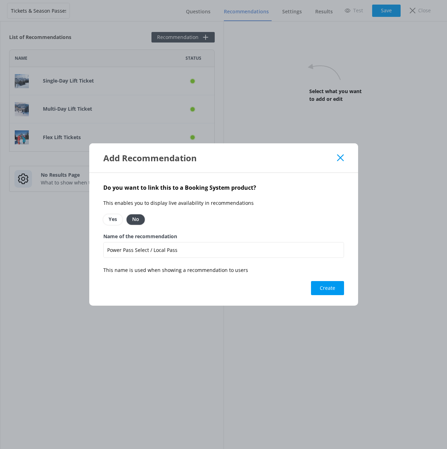
click at [256, 208] on div "Do you want to link this to a Booking System product? This enables you to displ…" at bounding box center [223, 239] width 269 height 133
click at [266, 241] on div "Name of the recommendation Power Pass Select / Local Pass" at bounding box center [223, 250] width 241 height 34
click at [199, 252] on input "Power Pass Select / Local Pass" at bounding box center [223, 250] width 241 height 16
paste input "College / Military / First Responder Pa"
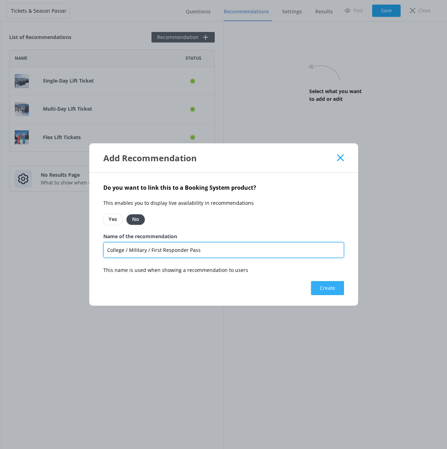
type input "College / Military / First Responder Pass"
click at [335, 289] on button "Create" at bounding box center [327, 288] width 33 height 14
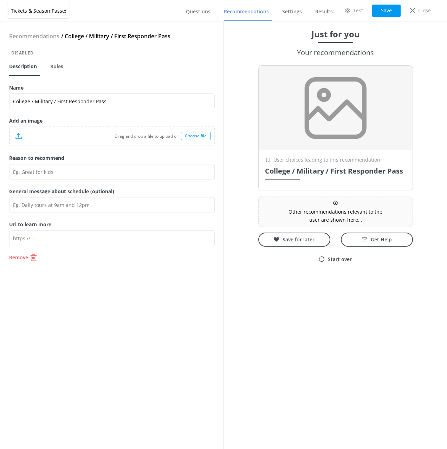
drag, startPoint x: 129, startPoint y: 271, endPoint x: 119, endPoint y: 155, distance: 116.8
click at [129, 269] on div "Recommendations / College / Military / First Responder Pass Disabled Descriptio…" at bounding box center [111, 235] width 223 height 428
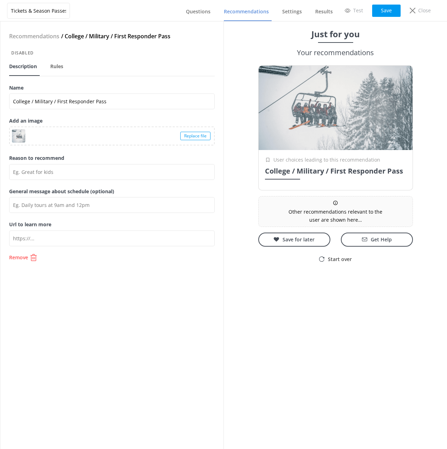
drag, startPoint x: 135, startPoint y: 318, endPoint x: 182, endPoint y: 249, distance: 84.0
click at [135, 318] on div "Recommendations / College / Military / First Responder Pass Disabled Descriptio…" at bounding box center [111, 235] width 223 height 428
click at [388, 10] on button "Save" at bounding box center [386, 11] width 28 height 12
click at [53, 67] on span "Rules" at bounding box center [56, 66] width 13 height 7
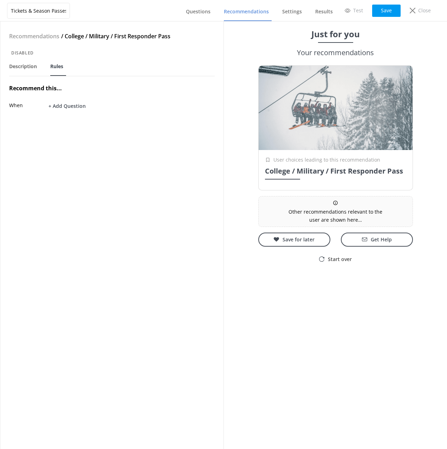
drag, startPoint x: 117, startPoint y: 148, endPoint x: 93, endPoint y: 124, distance: 34.1
click at [115, 145] on div "Recommendations / College / Military / First Responder Pass Disabled Descriptio…" at bounding box center [111, 235] width 223 height 428
click at [74, 108] on button "+ Add Question" at bounding box center [67, 106] width 46 height 12
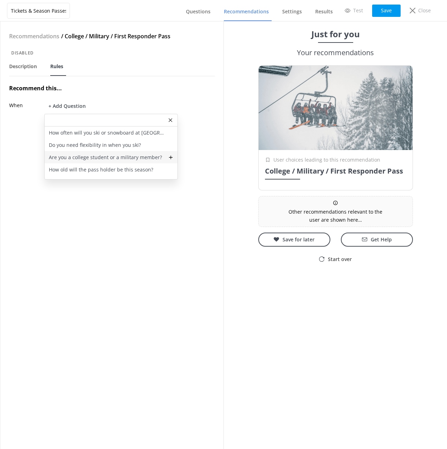
click at [89, 159] on p "Are you a college student or a military member?" at bounding box center [105, 158] width 113 height 8
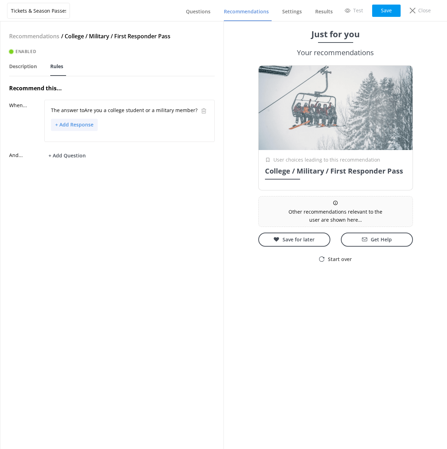
click at [72, 126] on button "+ Add Response" at bounding box center [74, 125] width 47 height 12
click at [77, 149] on p "Yes (College Student / Military / First Responder)" at bounding box center [113, 150] width 114 height 8
drag, startPoint x: 134, startPoint y: 230, endPoint x: 174, endPoint y: 178, distance: 65.5
click at [134, 230] on div "Recommendations / College / Military / First Responder Pass Enabled Description…" at bounding box center [111, 235] width 223 height 428
drag, startPoint x: 387, startPoint y: 14, endPoint x: 374, endPoint y: 49, distance: 36.4
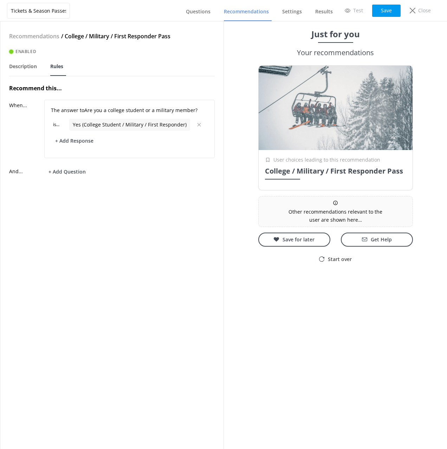
click at [387, 14] on button "Save" at bounding box center [386, 11] width 28 height 12
click at [125, 242] on div "Recommendations / College / Military / First Responder Pass Enabled Description…" at bounding box center [111, 235] width 223 height 428
drag, startPoint x: 193, startPoint y: 13, endPoint x: 189, endPoint y: 20, distance: 8.0
click at [193, 13] on span "Questions" at bounding box center [198, 11] width 25 height 7
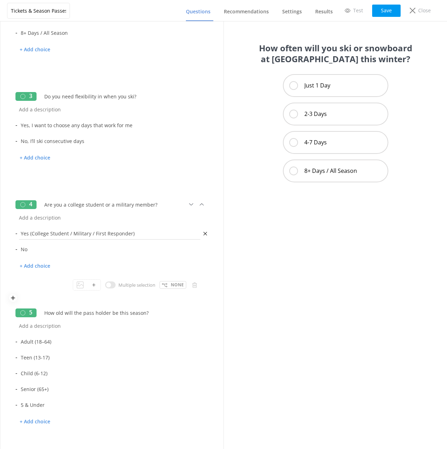
scroll to position [172, 0]
click at [179, 236] on input "Yes (College Student / Military / First Responder)" at bounding box center [109, 233] width 185 height 16
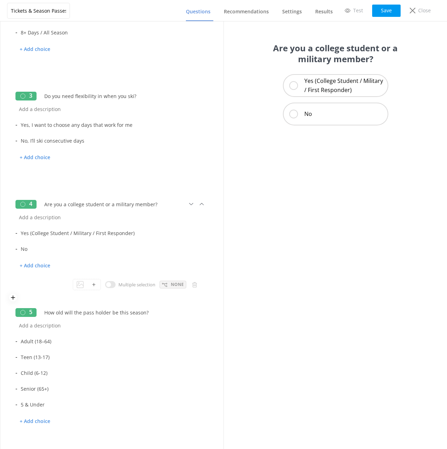
click at [170, 286] on div "None" at bounding box center [173, 285] width 27 height 8
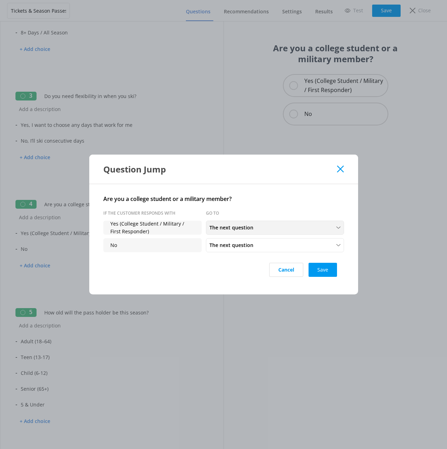
click at [245, 224] on span "The next question" at bounding box center [233, 228] width 48 height 8
click at [244, 288] on link "Finish Quiz" at bounding box center [274, 286] width 137 height 14
drag, startPoint x: 183, startPoint y: 270, endPoint x: 212, endPoint y: 270, distance: 29.5
click at [184, 270] on div "Cancel Save" at bounding box center [223, 270] width 241 height 28
click at [332, 270] on button "Save" at bounding box center [323, 270] width 28 height 14
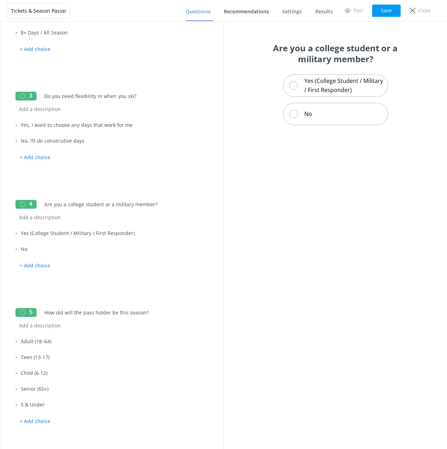
click at [258, 13] on span "Recommendations" at bounding box center [246, 11] width 45 height 7
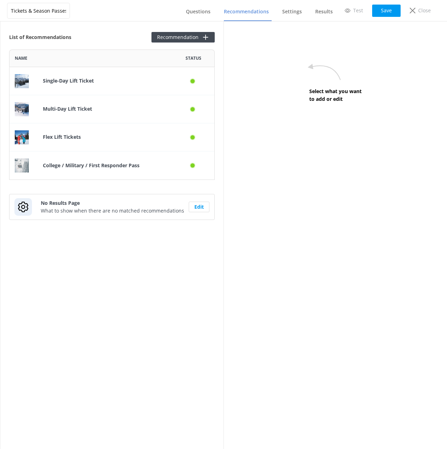
scroll to position [130, 206]
click at [185, 36] on button "Recommendation" at bounding box center [182, 37] width 63 height 11
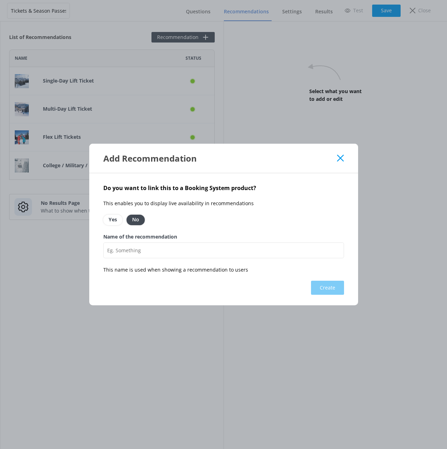
drag, startPoint x: 150, startPoint y: 260, endPoint x: 149, endPoint y: 256, distance: 5.0
click at [149, 258] on div "Name of the recommendation" at bounding box center [223, 249] width 241 height 33
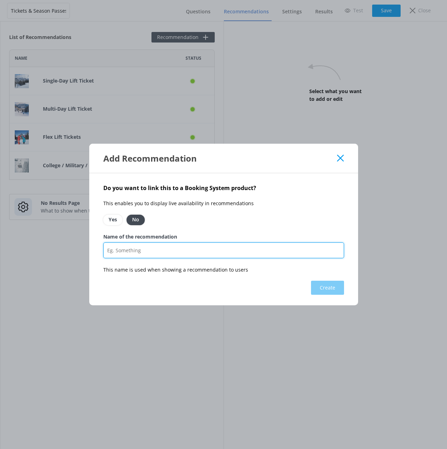
drag, startPoint x: 149, startPoint y: 251, endPoint x: 168, endPoint y: 257, distance: 20.4
click at [149, 251] on input "Name of the recommendation" at bounding box center [223, 251] width 241 height 16
paste input "Super Senior Pass"
type input "Super Senior Pass"
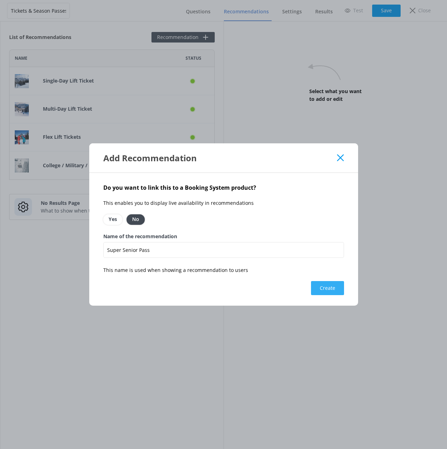
click at [327, 287] on button "Create" at bounding box center [327, 288] width 33 height 14
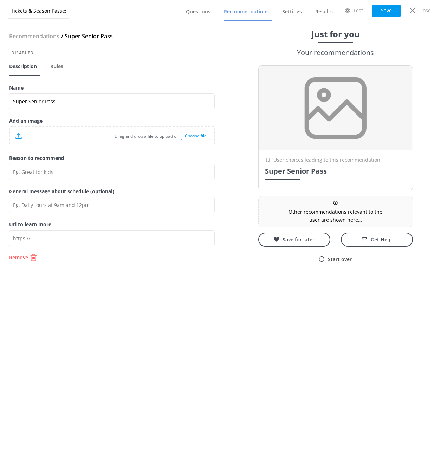
drag, startPoint x: 115, startPoint y: 92, endPoint x: 116, endPoint y: 98, distance: 5.4
click at [115, 92] on div "Name Super Senior Pass" at bounding box center [112, 100] width 206 height 33
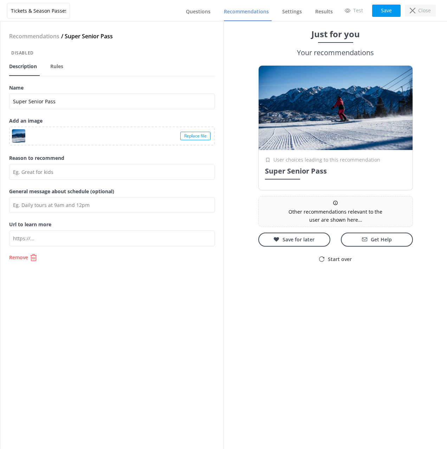
drag, startPoint x: 391, startPoint y: 9, endPoint x: 411, endPoint y: 8, distance: 19.7
click at [391, 9] on button "Save" at bounding box center [386, 11] width 28 height 12
click at [57, 65] on span "Rules" at bounding box center [56, 66] width 13 height 7
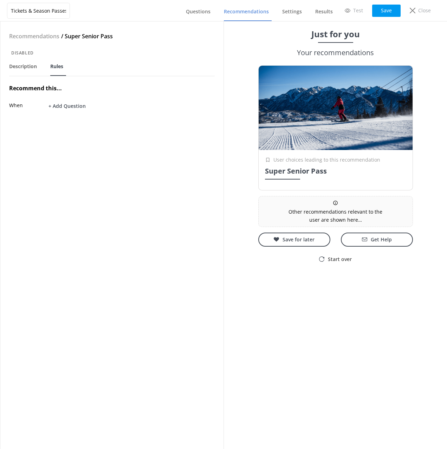
click at [142, 158] on div "Recommendations / Super Senior Pass Disabled Description Rules Recommend this..…" at bounding box center [111, 235] width 223 height 428
drag, startPoint x: 64, startPoint y: 101, endPoint x: 88, endPoint y: 162, distance: 64.9
click at [64, 101] on button "+ Add Question" at bounding box center [67, 106] width 46 height 12
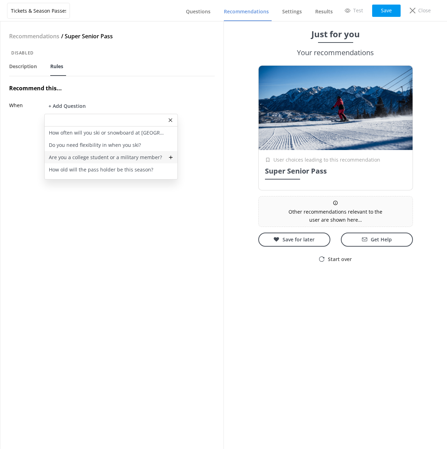
scroll to position [9, 0]
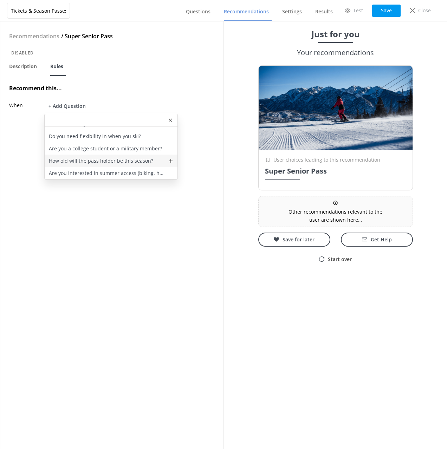
click at [86, 162] on p "How old will the pass holder be this season?" at bounding box center [101, 161] width 104 height 8
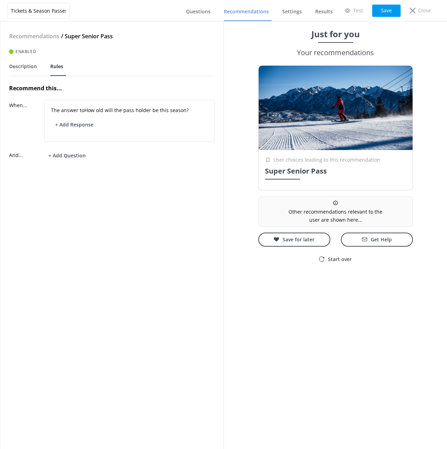
click at [152, 230] on div "Recommendations / Super Senior Pass Enabled Description Rules Recommend this...…" at bounding box center [111, 235] width 223 height 428
click at [65, 122] on button "+ Add Response" at bounding box center [74, 125] width 47 height 12
drag, startPoint x: 82, startPoint y: 187, endPoint x: 91, endPoint y: 196, distance: 12.9
click at [82, 187] on p "Senior (65+)" at bounding box center [70, 187] width 28 height 8
click at [153, 229] on div "Recommendations / Super Senior Pass Enabled Description Rules Recommend this...…" at bounding box center [111, 235] width 223 height 428
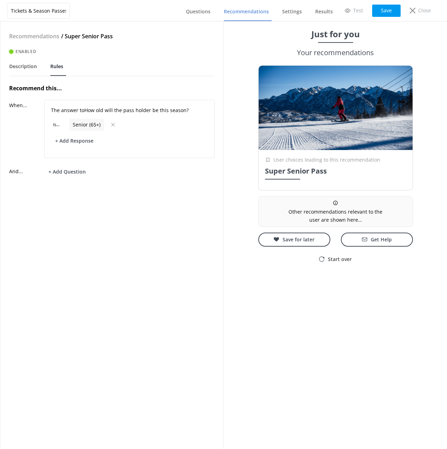
drag, startPoint x: 112, startPoint y: 223, endPoint x: 95, endPoint y: 178, distance: 48.6
click at [112, 223] on div "Recommendations / Super Senior Pass Enabled Description Rules Recommend this...…" at bounding box center [111, 235] width 223 height 428
click at [65, 170] on button "+ Add Question" at bounding box center [67, 172] width 46 height 12
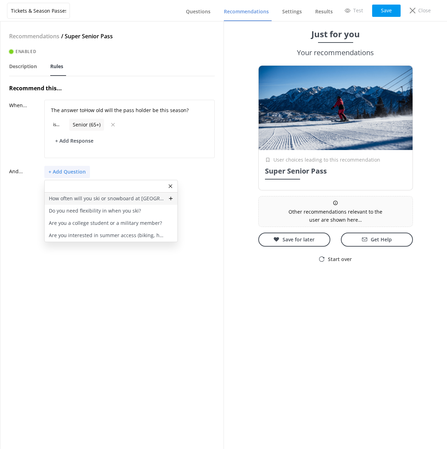
click at [81, 200] on p "How often will you ski or snowboard at [GEOGRAPHIC_DATA] this winter?" at bounding box center [106, 199] width 115 height 8
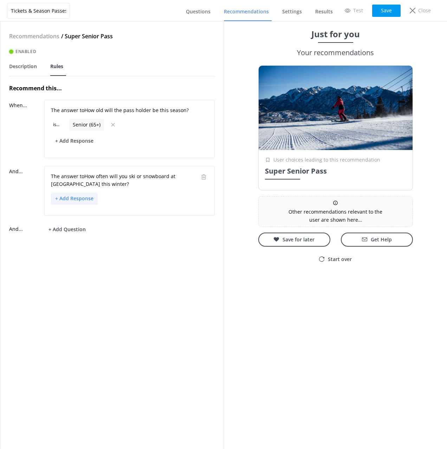
click at [76, 196] on button "+ Add Response" at bounding box center [74, 199] width 47 height 12
click at [84, 262] on p "8+ Days / All Season" at bounding box center [79, 261] width 47 height 8
click at [160, 283] on div "Recommendations / Super Senior Pass Enabled Description Rules Recommend this...…" at bounding box center [111, 235] width 223 height 428
drag, startPoint x: 382, startPoint y: 10, endPoint x: 358, endPoint y: 18, distance: 25.1
click at [382, 10] on button "Save" at bounding box center [386, 11] width 28 height 12
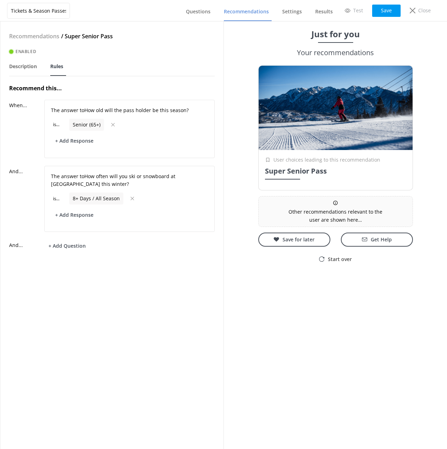
click at [148, 91] on h4 "Recommend this..." at bounding box center [112, 88] width 206 height 9
click at [200, 88] on h4 "Recommend this..." at bounding box center [112, 88] width 206 height 9
drag, startPoint x: 141, startPoint y: 84, endPoint x: 296, endPoint y: 17, distance: 169.7
click at [142, 83] on div "Recommendations / Super Senior Pass Enabled Description Rules Recommend this...…" at bounding box center [111, 235] width 223 height 428
click at [382, 13] on button "Save" at bounding box center [386, 11] width 28 height 12
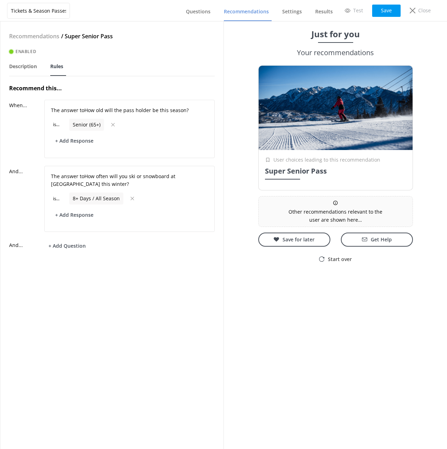
drag, startPoint x: 258, startPoint y: 13, endPoint x: 251, endPoint y: 18, distance: 8.9
click at [258, 13] on span "Recommendations" at bounding box center [246, 11] width 45 height 7
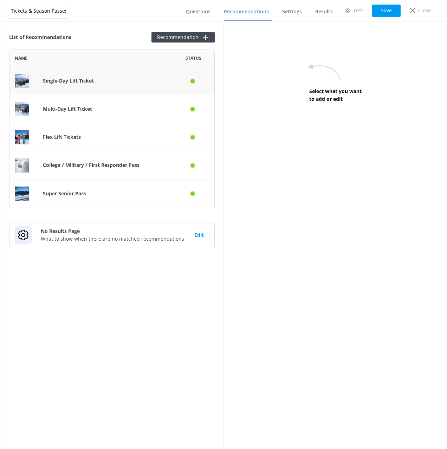
scroll to position [159, 206]
click at [172, 33] on button "Recommendation" at bounding box center [182, 37] width 63 height 11
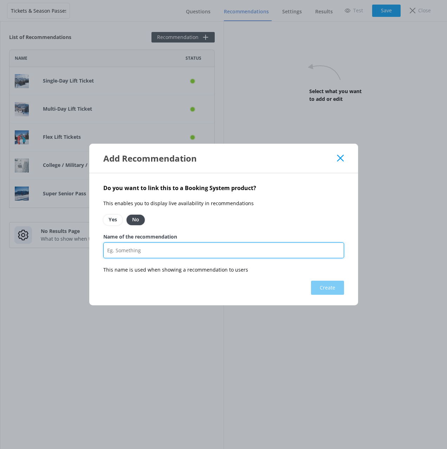
drag, startPoint x: 163, startPoint y: 250, endPoint x: 167, endPoint y: 254, distance: 5.5
click at [163, 250] on input "Name of the recommendation" at bounding box center [223, 251] width 241 height 16
paste input "Power Kids Pass"
type input "Power Kids Pass"
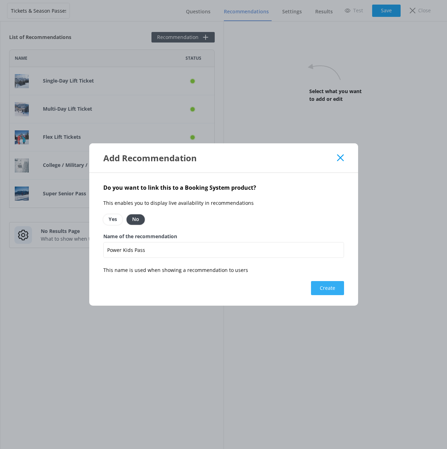
click at [323, 292] on button "Create" at bounding box center [327, 288] width 33 height 14
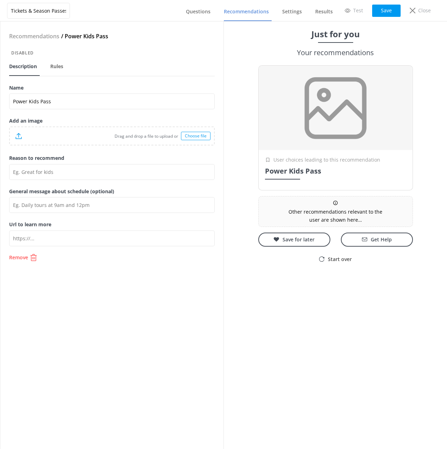
drag, startPoint x: 163, startPoint y: 280, endPoint x: 169, endPoint y: 277, distance: 6.1
click at [163, 280] on div "Recommendations / Power Kids Pass Disabled Description Rules Name Power Kids Pa…" at bounding box center [111, 235] width 223 height 428
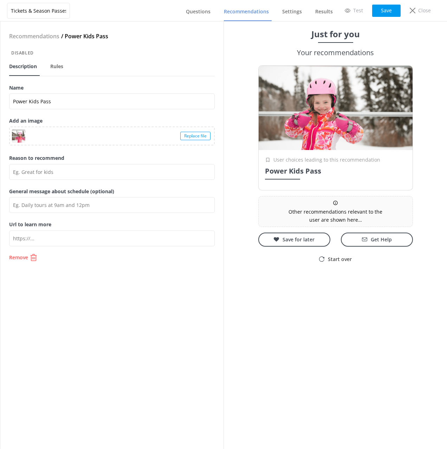
drag, startPoint x: 389, startPoint y: 9, endPoint x: 381, endPoint y: 24, distance: 15.9
click at [389, 9] on button "Save" at bounding box center [386, 11] width 28 height 12
drag, startPoint x: 242, startPoint y: 15, endPoint x: 256, endPoint y: 18, distance: 14.8
click at [242, 15] on link "Recommendations" at bounding box center [248, 12] width 48 height 18
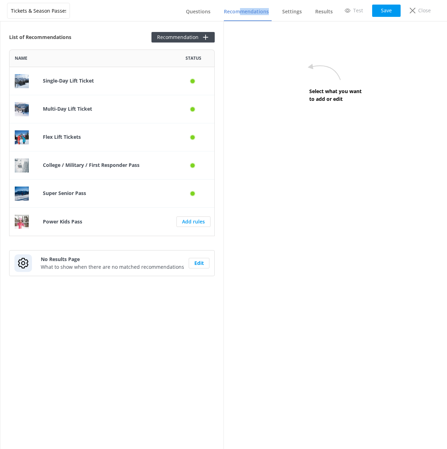
scroll to position [187, 206]
click at [108, 46] on div "List of Recommendations Recommendation Name Status Single-Day Lift Ticket Multi…" at bounding box center [111, 235] width 223 height 428
drag, startPoint x: 108, startPoint y: 46, endPoint x: 114, endPoint y: 46, distance: 5.6
click at [108, 46] on div "List of Recommendations Recommendation Name Status Single-Day Lift Ticket Multi…" at bounding box center [111, 235] width 223 height 428
click at [116, 26] on div "List of Recommendations Recommendation Name Status Single-Day Lift Ticket Multi…" at bounding box center [111, 235] width 223 height 428
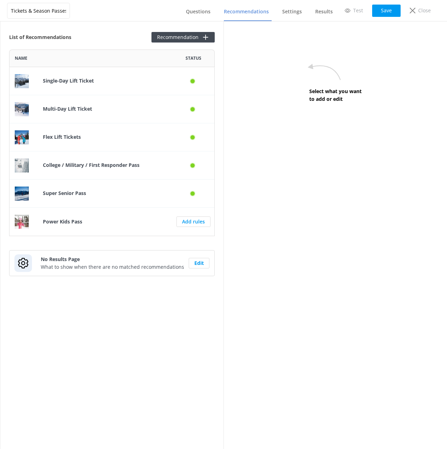
click at [103, 49] on div "List of Recommendations Recommendation Name Status Single-Day Lift Ticket Multi…" at bounding box center [111, 235] width 223 height 428
click at [200, 12] on span "Questions" at bounding box center [198, 11] width 25 height 7
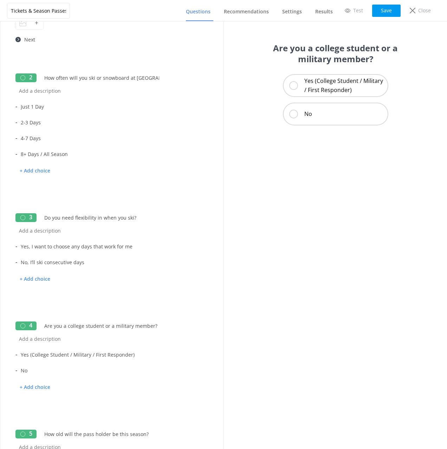
scroll to position [51, 0]
click at [176, 187] on div at bounding box center [177, 189] width 19 height 8
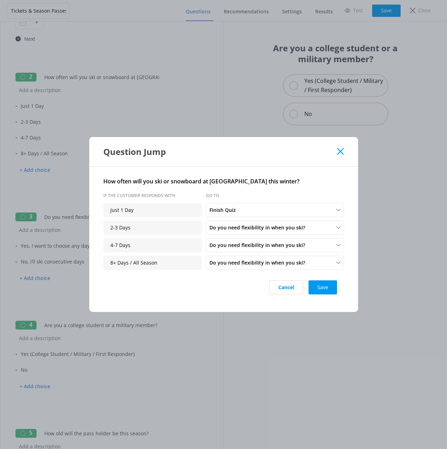
click at [340, 153] on icon at bounding box center [340, 151] width 7 height 7
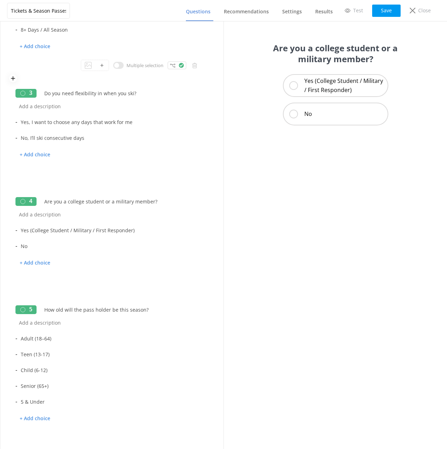
scroll to position [206, 0]
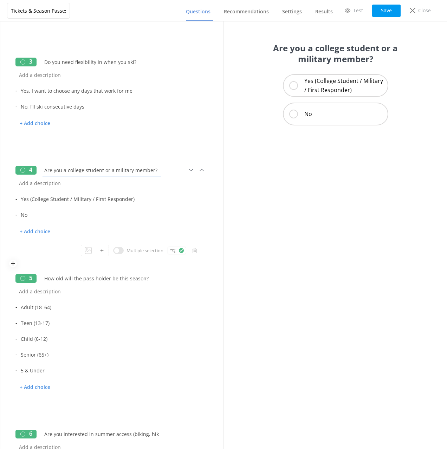
drag, startPoint x: 114, startPoint y: 170, endPoint x: 119, endPoint y: 183, distance: 13.8
click at [114, 170] on input "Are you a college student or a military member?" at bounding box center [102, 170] width 122 height 16
type input "Are you a college student ormilitary member?"
click at [121, 200] on input "Yes (College Student / Military / First Responder)" at bounding box center [109, 199] width 185 height 16
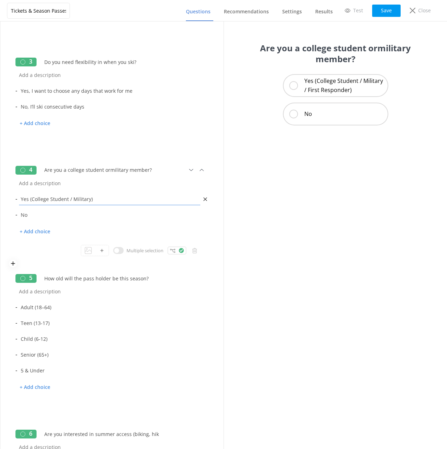
drag, startPoint x: 85, startPoint y: 199, endPoint x: 101, endPoint y: 200, distance: 15.2
click at [85, 199] on input "Yes (College Student / Military)" at bounding box center [109, 199] width 185 height 16
drag, startPoint x: 87, startPoint y: 200, endPoint x: 65, endPoint y: 219, distance: 29.1
click at [31, 200] on input "Yes (College Student / Military)" at bounding box center [109, 199] width 185 height 16
type input "Yes , I'm a college student"
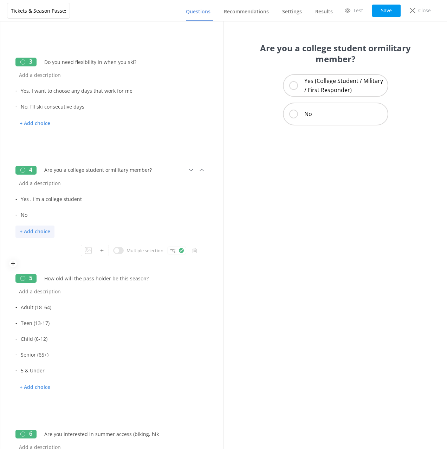
click at [32, 230] on p "+ Add choice" at bounding box center [34, 232] width 39 height 12
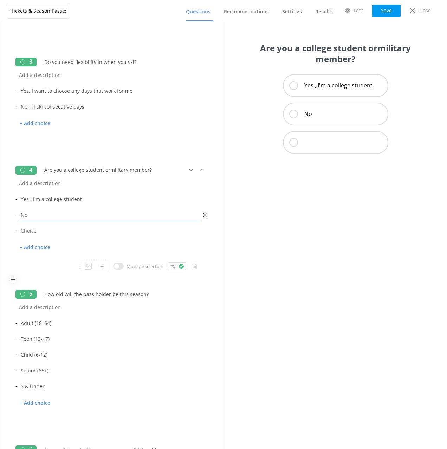
click at [28, 214] on input "No" at bounding box center [109, 215] width 185 height 16
drag, startPoint x: 30, startPoint y: 215, endPoint x: 17, endPoint y: 215, distance: 12.7
click at [17, 215] on input "No" at bounding box center [109, 215] width 185 height 16
type input "Yes, I'm active-duty military"
click at [52, 231] on input "text" at bounding box center [109, 231] width 185 height 16
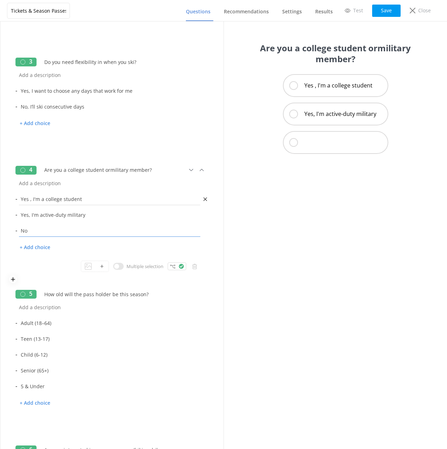
type input "No"
click at [106, 196] on input "Yes , I'm a college student" at bounding box center [109, 199] width 185 height 16
click at [176, 267] on div at bounding box center [177, 267] width 19 height 8
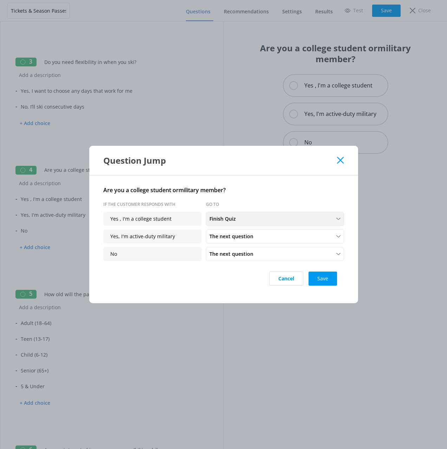
drag, startPoint x: 280, startPoint y: 202, endPoint x: 250, endPoint y: 221, distance: 35.4
click at [279, 202] on p "Go to" at bounding box center [255, 204] width 98 height 7
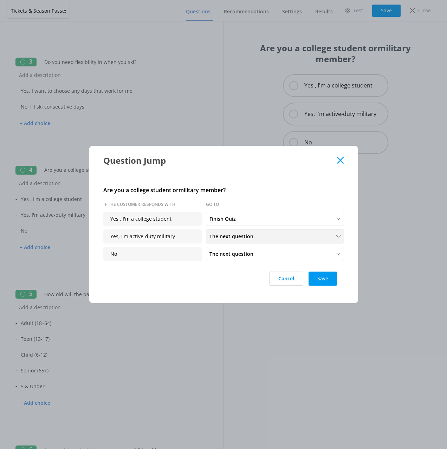
click at [259, 234] on div "The next question" at bounding box center [275, 237] width 135 height 8
drag, startPoint x: 241, startPoint y: 222, endPoint x: 243, endPoint y: 239, distance: 17.6
click at [241, 222] on link "Finish Quiz" at bounding box center [274, 222] width 137 height 14
click at [243, 250] on div "The next question The next question How old will the pass holder be this season…" at bounding box center [275, 254] width 138 height 14
drag, startPoint x: 190, startPoint y: 281, endPoint x: 206, endPoint y: 281, distance: 16.5
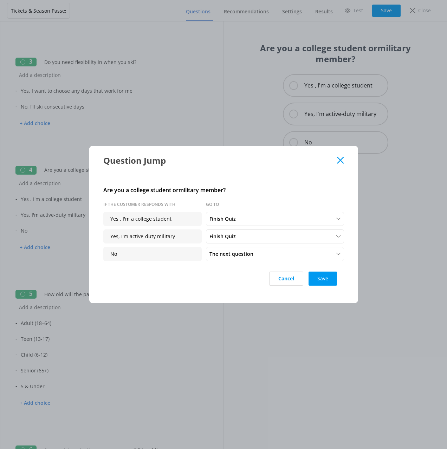
click at [191, 281] on div "Cancel Save" at bounding box center [223, 279] width 241 height 28
click at [330, 281] on button "Save" at bounding box center [323, 279] width 28 height 14
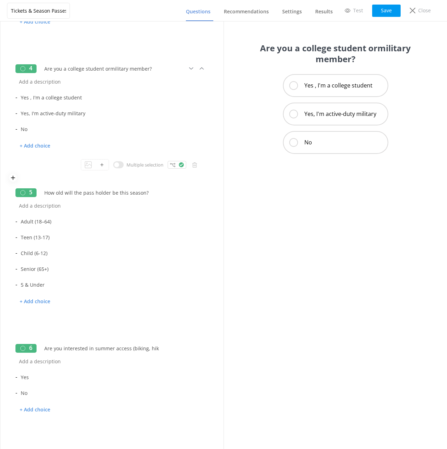
scroll to position [335, 0]
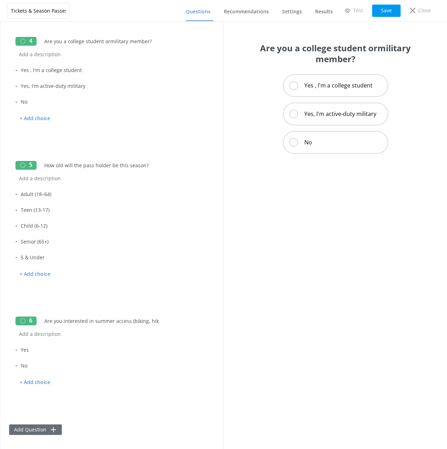
click at [37, 431] on button "Add Question" at bounding box center [35, 430] width 53 height 11
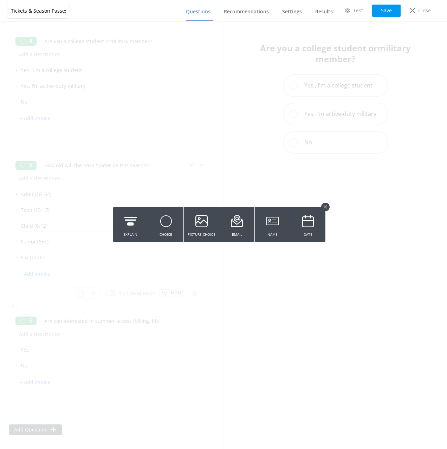
drag, startPoint x: 170, startPoint y: 224, endPoint x: 179, endPoint y: 227, distance: 8.9
click at [170, 224] on icon at bounding box center [166, 221] width 12 height 19
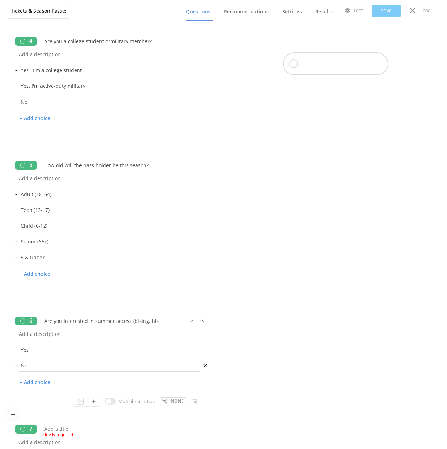
scroll to position [428, 0]
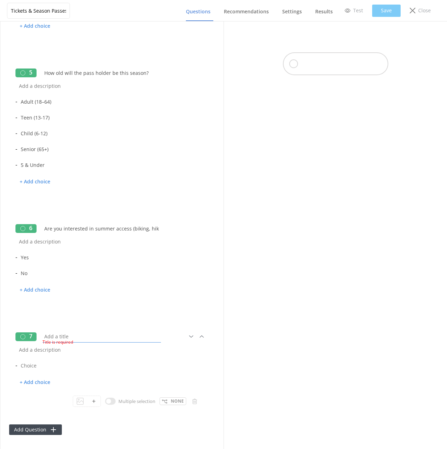
paste input "Will you be sharing skiing days between two parents?"
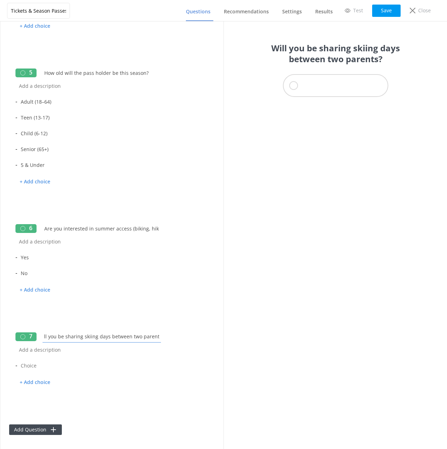
type input "Will you be sharing skiing days between two parents?"
click at [39, 363] on input "text" at bounding box center [109, 366] width 185 height 16
type input "e"
type input "Yes"
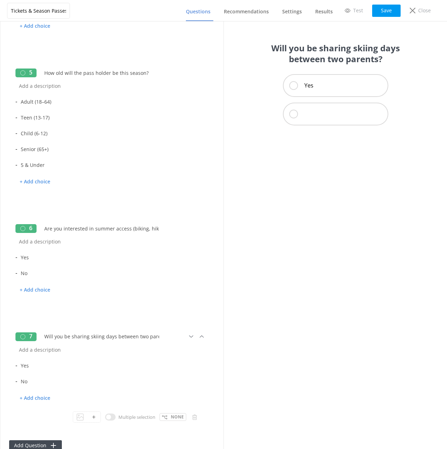
scroll to position [444, 0]
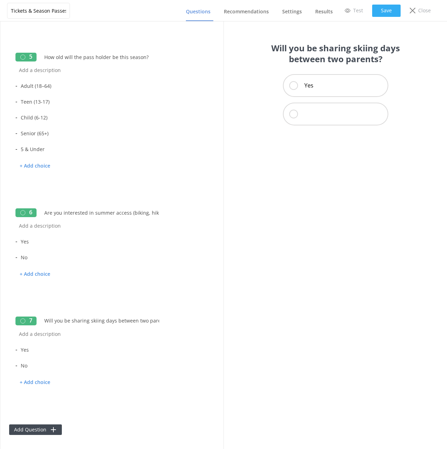
type input "No"
click at [385, 9] on button "Save" at bounding box center [386, 11] width 28 height 12
drag, startPoint x: 384, startPoint y: 11, endPoint x: 311, endPoint y: 13, distance: 72.5
click at [384, 11] on button "Save" at bounding box center [386, 11] width 28 height 12
click at [244, 13] on span "Recommendations" at bounding box center [246, 11] width 45 height 7
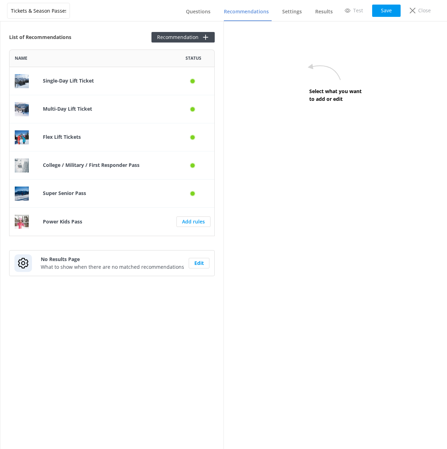
scroll to position [187, 206]
click at [102, 76] on div "Single-Day Lift Ticket" at bounding box center [105, 81] width 135 height 28
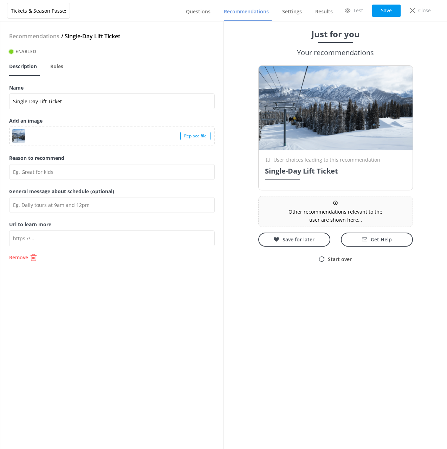
click at [95, 86] on label "Name" at bounding box center [112, 88] width 206 height 8
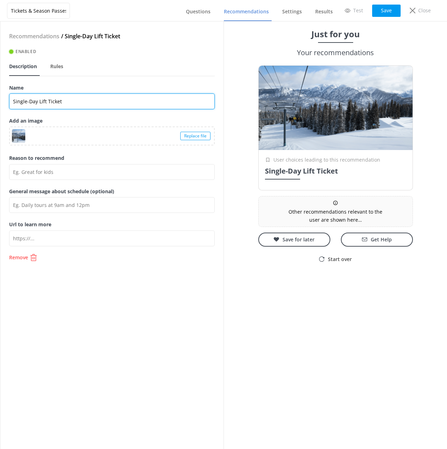
click at [95, 93] on input "Single-Day Lift Ticket" at bounding box center [112, 101] width 206 height 16
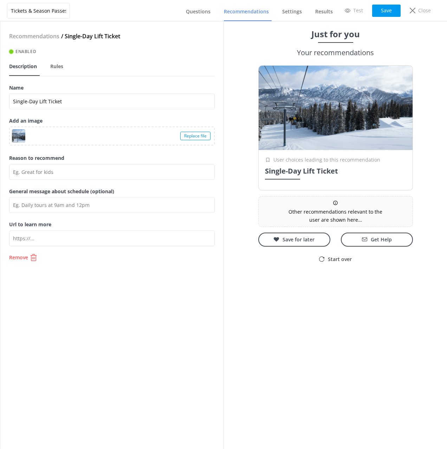
drag, startPoint x: 55, startPoint y: 66, endPoint x: 43, endPoint y: 68, distance: 12.5
click at [55, 66] on span "Rules" at bounding box center [56, 66] width 13 height 7
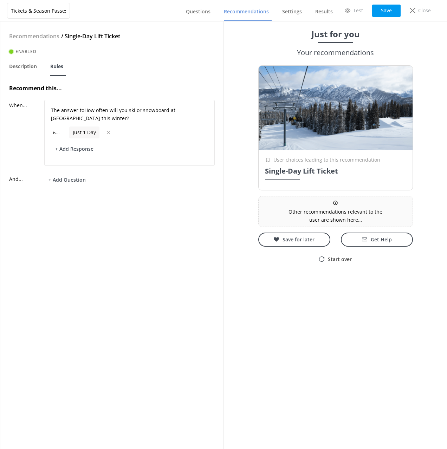
click at [31, 70] on span "Description" at bounding box center [23, 66] width 28 height 7
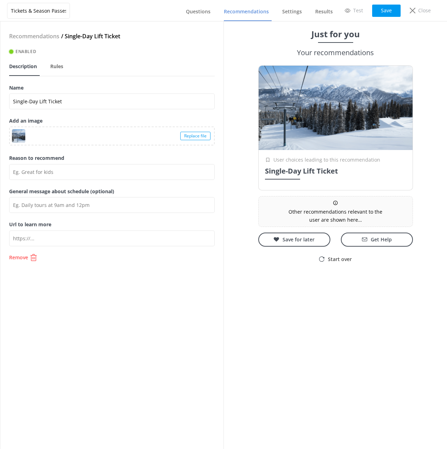
drag, startPoint x: 252, startPoint y: 14, endPoint x: 246, endPoint y: 19, distance: 8.3
click at [251, 14] on span "Recommendations" at bounding box center [246, 11] width 45 height 7
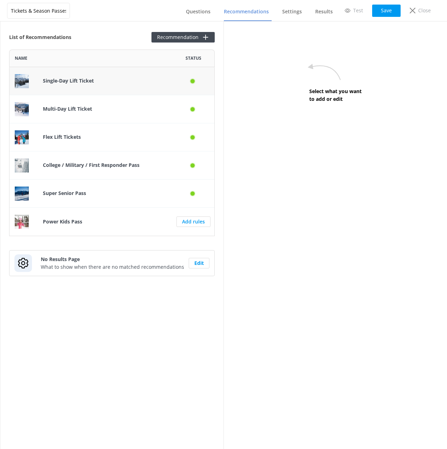
scroll to position [187, 206]
click at [105, 114] on div "Multi-Day Lift Ticket" at bounding box center [105, 109] width 135 height 28
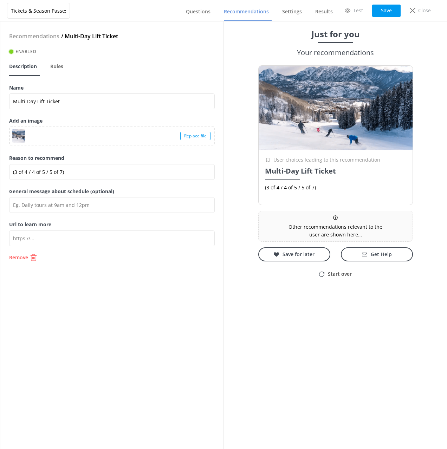
drag, startPoint x: 58, startPoint y: 66, endPoint x: 69, endPoint y: 68, distance: 10.7
click at [58, 66] on span "Rules" at bounding box center [56, 66] width 13 height 7
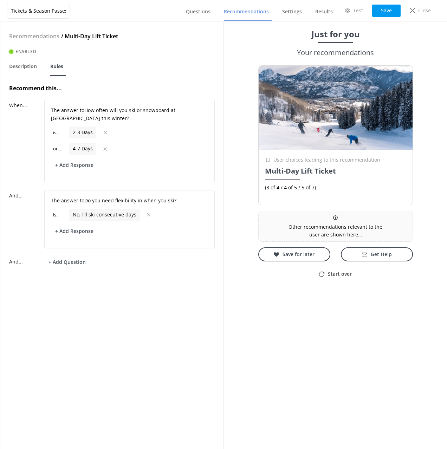
click at [185, 322] on div "Recommendations / Multi-Day Lift Ticket Enabled Description Rules Recommend thi…" at bounding box center [111, 235] width 223 height 428
click at [257, 13] on span "Recommendations" at bounding box center [246, 11] width 45 height 7
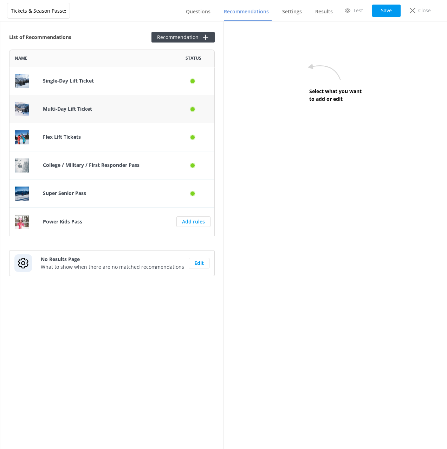
scroll to position [187, 206]
click at [111, 40] on div "List of Recommendations Recommendation" at bounding box center [112, 37] width 206 height 11
drag, startPoint x: 134, startPoint y: 34, endPoint x: 138, endPoint y: 35, distance: 4.6
click at [134, 34] on div "List of Recommendations Recommendation" at bounding box center [112, 37] width 206 height 11
click at [201, 36] on button "Recommendation" at bounding box center [182, 37] width 63 height 11
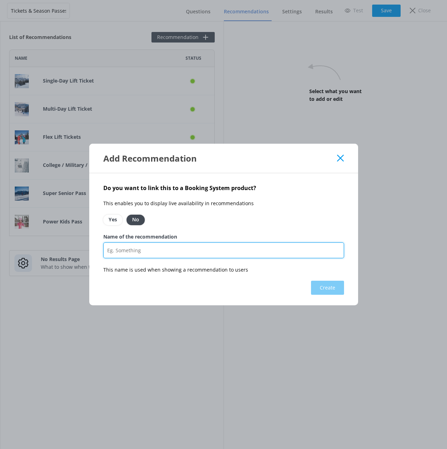
click at [208, 247] on input "Name of the recommendation" at bounding box center [223, 251] width 241 height 16
type input "Power Pass"
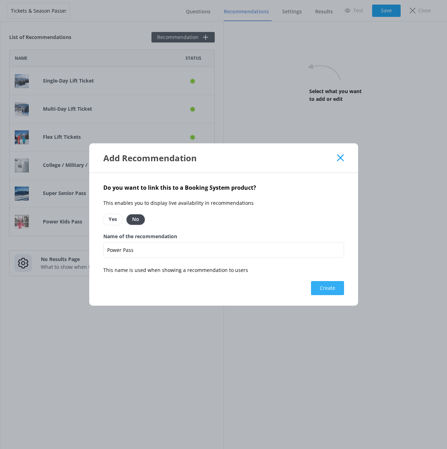
drag, startPoint x: 327, startPoint y: 285, endPoint x: 323, endPoint y: 286, distance: 4.3
click at [327, 285] on button "Create" at bounding box center [327, 288] width 33 height 14
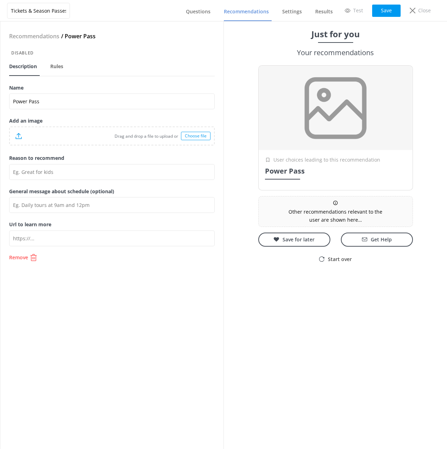
drag, startPoint x: 160, startPoint y: 90, endPoint x: 164, endPoint y: 89, distance: 4.1
click at [160, 90] on label "Name" at bounding box center [112, 88] width 206 height 8
click at [160, 93] on input "Power Pass" at bounding box center [112, 101] width 206 height 16
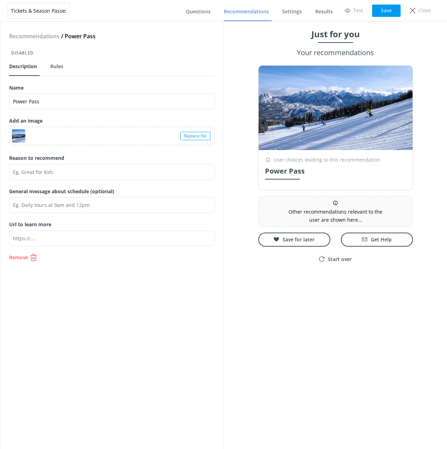
click at [133, 72] on nav "Description Rules" at bounding box center [112, 65] width 206 height 21
click at [389, 14] on button "Save" at bounding box center [386, 11] width 28 height 12
click at [239, 9] on span "Recommendations" at bounding box center [246, 11] width 45 height 7
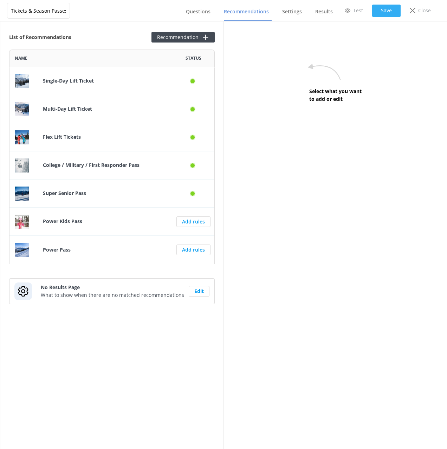
scroll to position [215, 206]
click at [104, 48] on div "List of Recommendations Recommendation Name Status Single-Day Lift Ticket Multi…" at bounding box center [111, 235] width 223 height 428
click at [110, 195] on p "Super Senior Pass" at bounding box center [105, 193] width 124 height 8
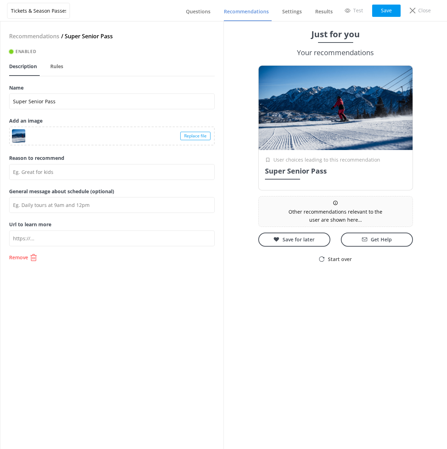
drag, startPoint x: 146, startPoint y: 44, endPoint x: 143, endPoint y: 49, distance: 5.6
click at [146, 44] on div "Recommendations / Super Senior Pass" at bounding box center [112, 40] width 206 height 16
drag, startPoint x: 140, startPoint y: 114, endPoint x: 176, endPoint y: 131, distance: 40.1
click at [140, 114] on div "Name Super Senior Pass" at bounding box center [112, 100] width 206 height 33
click at [81, 136] on div "Replace file" at bounding box center [112, 136] width 204 height 18
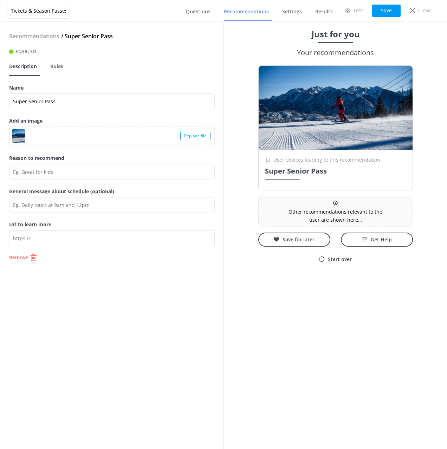
click at [257, 14] on span "Recommendations" at bounding box center [246, 11] width 45 height 7
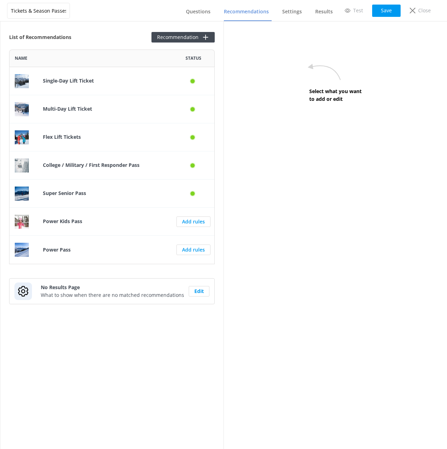
scroll to position [215, 206]
click at [106, 251] on p "Power Pass" at bounding box center [105, 250] width 124 height 8
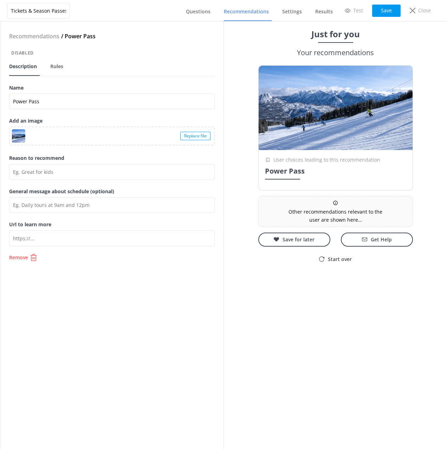
click at [198, 135] on div "Replace file" at bounding box center [195, 136] width 30 height 8
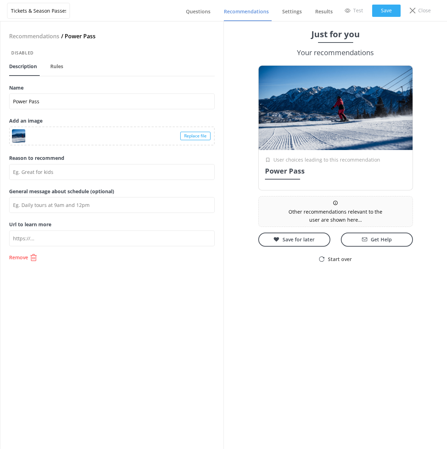
click at [383, 9] on button "Save" at bounding box center [386, 11] width 28 height 12
click at [252, 10] on span "Recommendations" at bounding box center [246, 11] width 45 height 7
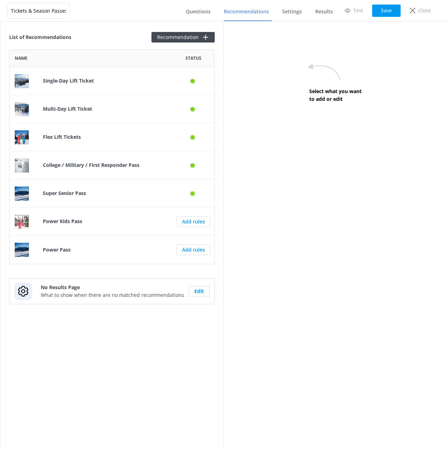
scroll to position [215, 206]
click at [84, 194] on b "Super Senior Pass" at bounding box center [64, 193] width 43 height 7
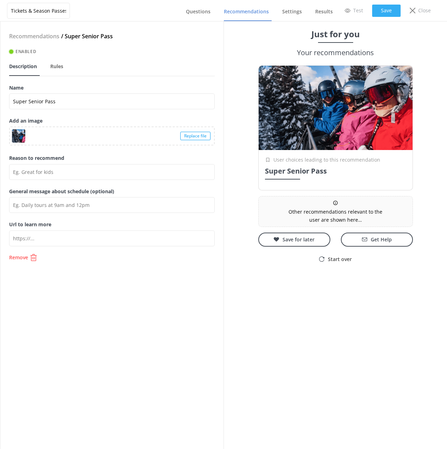
click at [385, 10] on button "Save" at bounding box center [386, 11] width 28 height 12
drag, startPoint x: 193, startPoint y: 51, endPoint x: 192, endPoint y: 57, distance: 6.6
click at [193, 51] on div "Enabled" at bounding box center [112, 51] width 206 height 7
click at [248, 14] on span "Recommendations" at bounding box center [246, 11] width 45 height 7
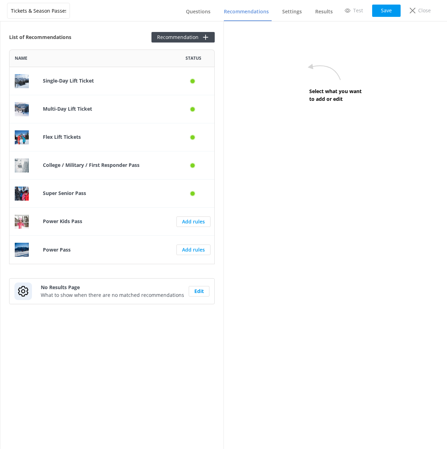
scroll to position [215, 206]
click at [101, 272] on div "List of Recommendations Recommendation Name Status Single-Day Lift Ticket Multi…" at bounding box center [111, 235] width 223 height 428
click at [71, 254] on div "Power Pass" at bounding box center [105, 250] width 135 height 28
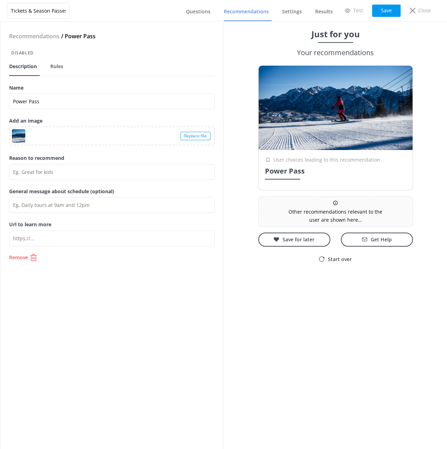
drag, startPoint x: 57, startPoint y: 70, endPoint x: 69, endPoint y: 93, distance: 26.3
click at [57, 70] on link "Rules" at bounding box center [58, 67] width 16 height 18
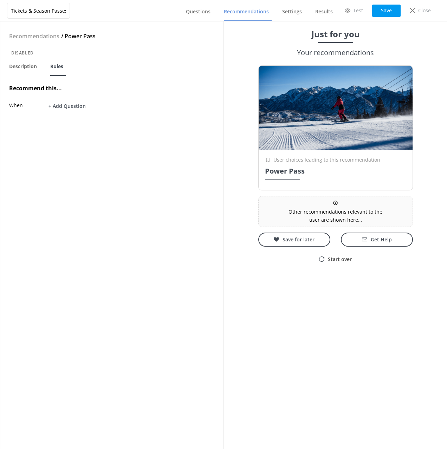
click at [69, 108] on button "+ Add Question" at bounding box center [67, 106] width 46 height 12
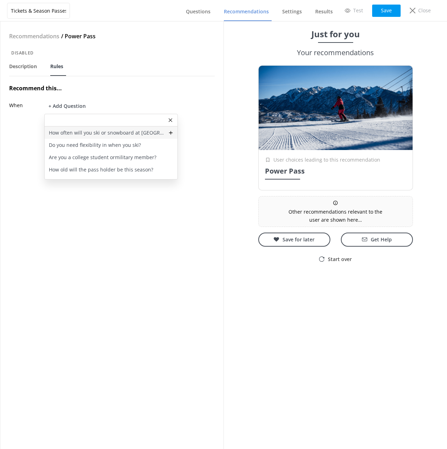
click at [78, 128] on div "How often will you ski or snowboard at [GEOGRAPHIC_DATA] this winter?" at bounding box center [111, 133] width 133 height 12
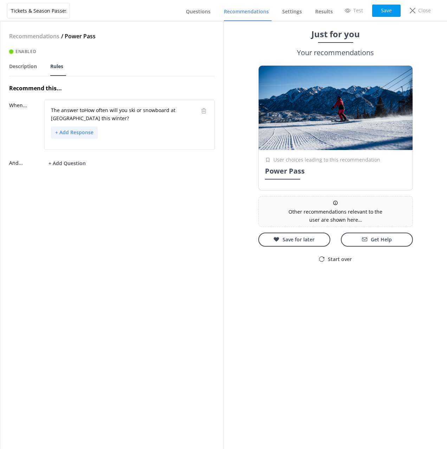
click at [85, 135] on button "+ Add Response" at bounding box center [74, 133] width 47 height 12
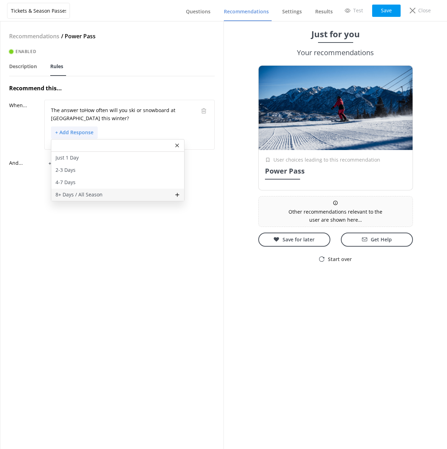
click at [99, 194] on p "8+ Days / All Season" at bounding box center [79, 195] width 47 height 8
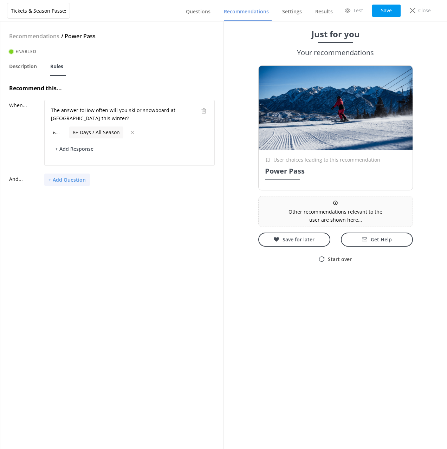
click at [74, 181] on button "+ Add Question" at bounding box center [67, 180] width 46 height 12
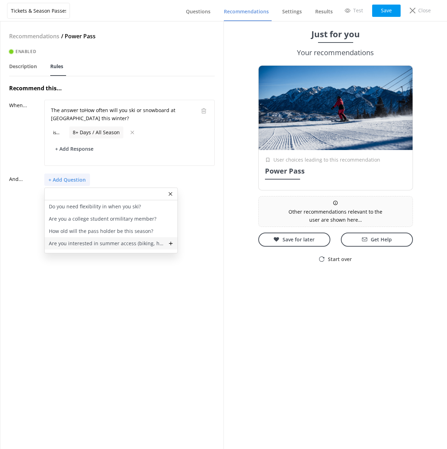
click at [90, 243] on p "Are you interested in summer access (biking, hiking, etc.) too?" at bounding box center [106, 244] width 115 height 8
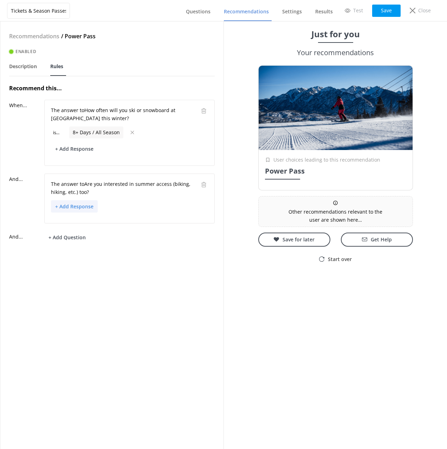
click at [77, 210] on button "+ Add Response" at bounding box center [74, 206] width 47 height 12
click at [85, 227] on div "Yes" at bounding box center [117, 232] width 133 height 12
click at [114, 290] on div "Recommendations / Power Pass Enabled Description Rules Recommend this... When..…" at bounding box center [111, 235] width 223 height 428
click at [384, 15] on button "Save" at bounding box center [386, 11] width 28 height 12
click at [149, 309] on div "Recommendations / Power Pass Enabled Description Rules Recommend this... When..…" at bounding box center [111, 235] width 223 height 428
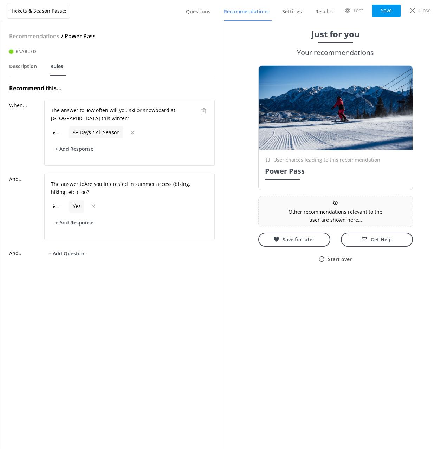
click at [150, 309] on div "Recommendations / Power Pass Enabled Description Rules Recommend this... When..…" at bounding box center [111, 235] width 223 height 428
click at [195, 98] on div "Recommendations / Power Pass Enabled Description Rules Recommend this... When..…" at bounding box center [111, 235] width 223 height 428
click at [204, 184] on icon at bounding box center [203, 184] width 5 height 5
click at [384, 11] on button "Save" at bounding box center [386, 11] width 28 height 12
click at [246, 13] on span "Recommendations" at bounding box center [246, 11] width 45 height 7
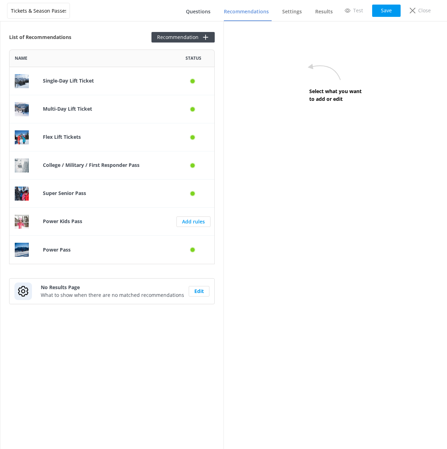
scroll to position [215, 206]
click at [209, 13] on span "Questions" at bounding box center [198, 11] width 25 height 7
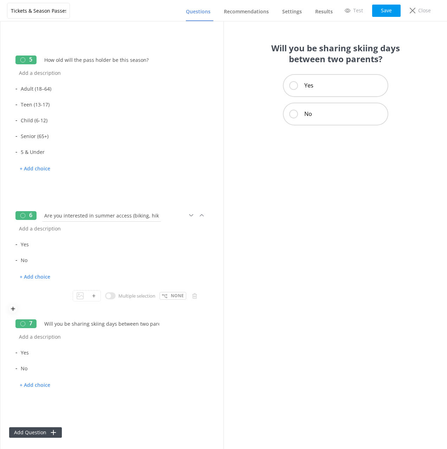
scroll to position [444, 0]
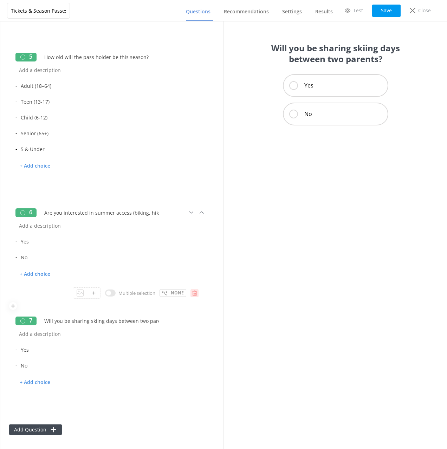
click at [194, 292] on icon at bounding box center [194, 293] width 5 height 5
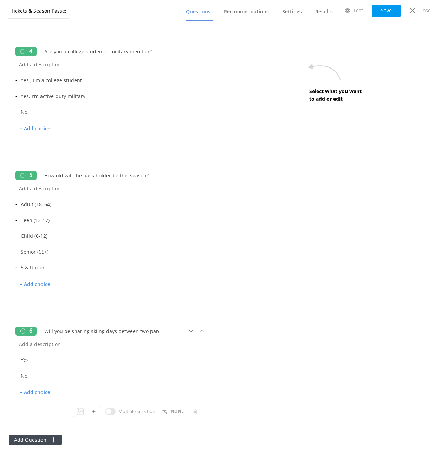
scroll to position [326, 0]
click at [130, 329] on input "Will you be sharing skiing days between two parents?" at bounding box center [102, 331] width 122 height 16
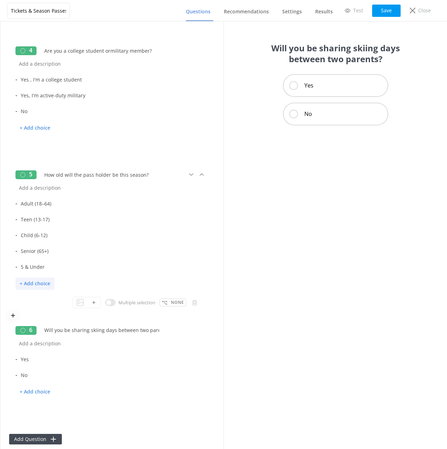
click at [38, 283] on p "+ Add choice" at bounding box center [34, 284] width 39 height 12
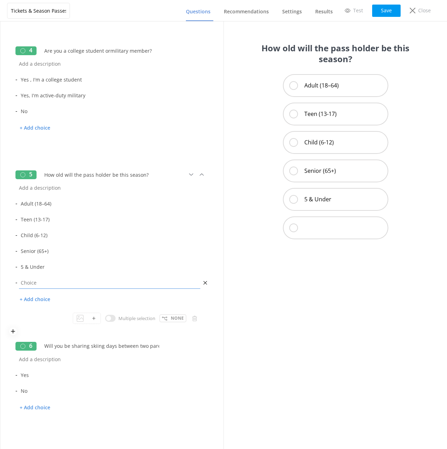
click at [34, 283] on input "text" at bounding box center [109, 283] width 185 height 16
click at [61, 289] on input "Two Parents Sharing Days" at bounding box center [109, 283] width 185 height 16
drag, startPoint x: 51, startPoint y: 282, endPoint x: 51, endPoint y: 288, distance: 6.0
click at [51, 288] on input "Two Parents Sharing Days" at bounding box center [109, 283] width 185 height 16
click at [51, 282] on input "Two Parents Sharing Days" at bounding box center [109, 283] width 185 height 16
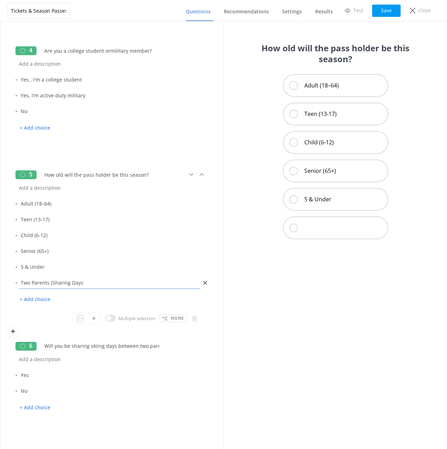
click at [91, 284] on input "Two Parents (Sharing Days" at bounding box center [109, 283] width 185 height 16
type input "Two Parents (Sharing Days)"
click at [195, 427] on icon at bounding box center [194, 426] width 5 height 5
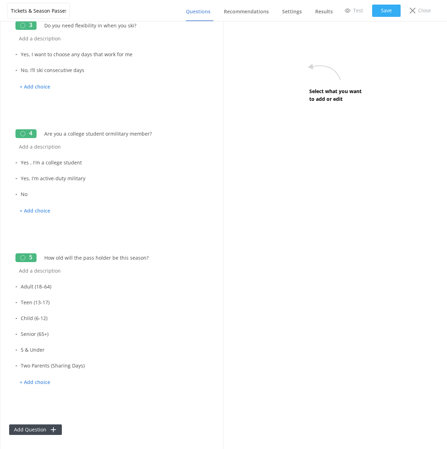
click at [386, 5] on button "Save" at bounding box center [386, 11] width 28 height 12
click at [108, 133] on input "Are you a college student ormilitary member?" at bounding box center [102, 134] width 122 height 16
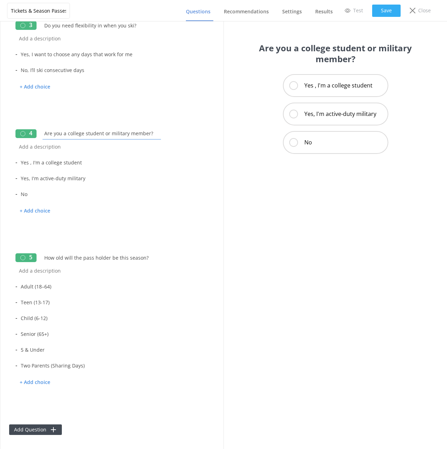
type input "Are you a college student or military member?"
click at [386, 8] on button "Save" at bounding box center [386, 11] width 28 height 12
drag, startPoint x: 31, startPoint y: 163, endPoint x: 33, endPoint y: 173, distance: 9.4
click at [30, 163] on input "Yes , I'm a college student" at bounding box center [109, 163] width 185 height 16
type input "Yes, I'm a college student"
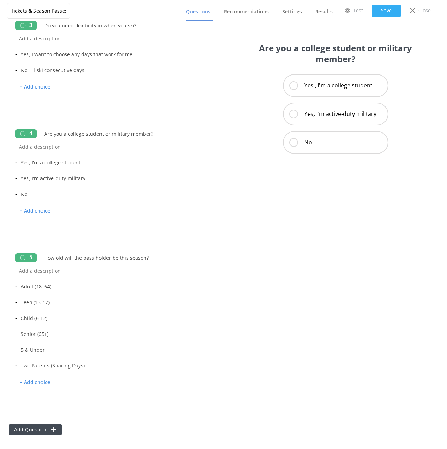
click at [386, 14] on button "Save" at bounding box center [386, 11] width 28 height 12
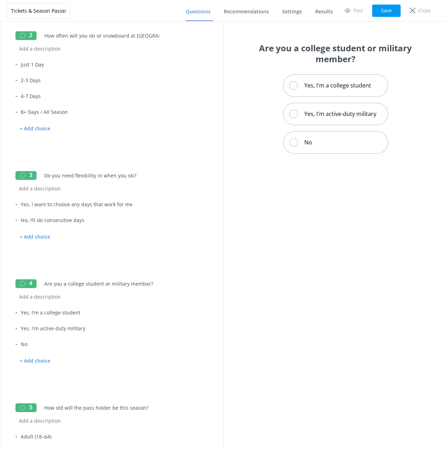
scroll to position [0, 0]
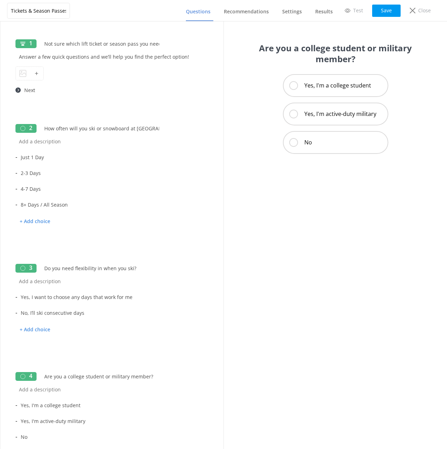
click at [147, 21] on div "Tickets & Season Passes Questions Recommendations Settings Results Test Save Cl…" at bounding box center [223, 10] width 447 height 21
click at [383, 16] on button "Save" at bounding box center [386, 11] width 28 height 12
click at [421, 12] on p "Close" at bounding box center [424, 11] width 13 height 8
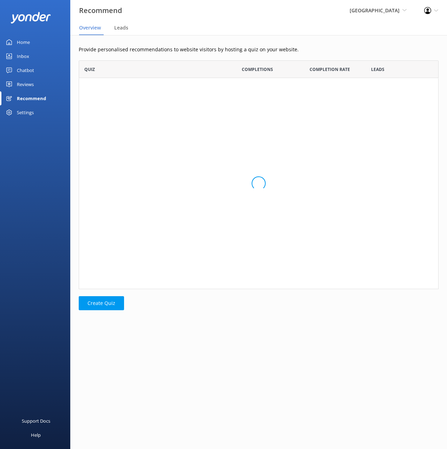
scroll to position [0, 0]
click at [148, 40] on div "Provide personalised recommendations to website visitors by hosting a quiz on y…" at bounding box center [258, 183] width 377 height 296
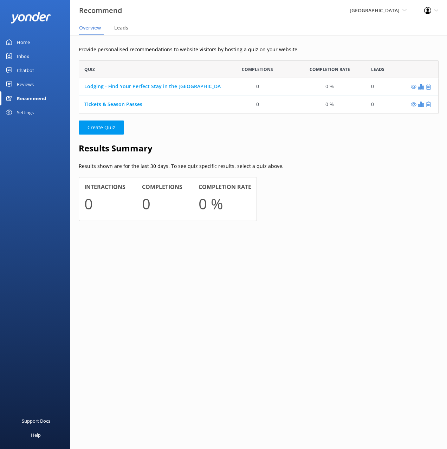
scroll to position [53, 360]
drag, startPoint x: 181, startPoint y: 50, endPoint x: 199, endPoint y: 111, distance: 63.8
click at [181, 50] on p "Provide personalised recommendations to website visitors by hosting a quiz on y…" at bounding box center [259, 50] width 360 height 8
click at [224, 144] on h2 "Results Summary" at bounding box center [259, 148] width 360 height 13
click at [294, 38] on div "Provide personalised recommendations to website visitors by hosting a quiz on y…" at bounding box center [258, 138] width 377 height 207
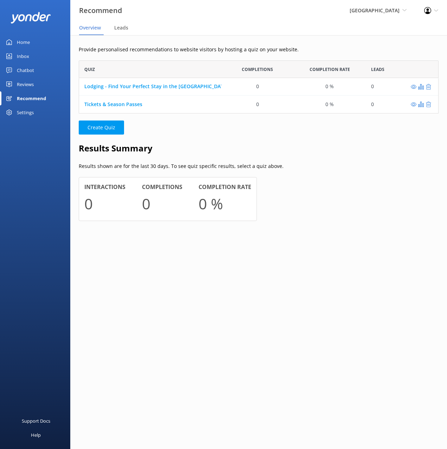
click at [366, 166] on p "Results shown are for the last 30 days. To see quiz specific results, select a …" at bounding box center [259, 166] width 360 height 8
drag, startPoint x: 363, startPoint y: 188, endPoint x: 354, endPoint y: 182, distance: 10.8
click at [363, 188] on div at bounding box center [349, 202] width 178 height 51
click at [158, 54] on div "Provide personalised recommendations to website visitors by hosting a quiz on y…" at bounding box center [258, 138] width 377 height 207
click at [140, 46] on p "Provide personalised recommendations to website visitors by hosting a quiz on y…" at bounding box center [259, 50] width 360 height 8
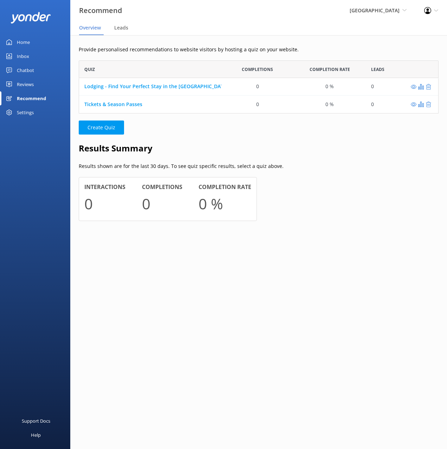
click at [330, 144] on h2 "Results Summary" at bounding box center [259, 148] width 360 height 13
drag, startPoint x: 333, startPoint y: 143, endPoint x: 291, endPoint y: 133, distance: 42.5
click at [333, 143] on h2 "Results Summary" at bounding box center [259, 148] width 360 height 13
click at [173, 52] on p "Provide personalised recommendations to website visitors by hosting a quiz on y…" at bounding box center [259, 50] width 360 height 8
click at [187, 86] on link "Lodging - Find Your Perfect Stay in the [GEOGRAPHIC_DATA][PERSON_NAME]!" at bounding box center [176, 86] width 185 height 7
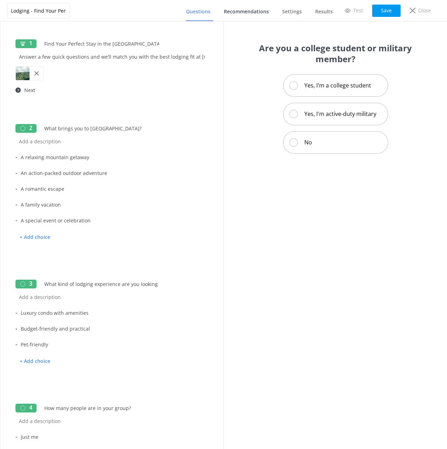
click at [250, 12] on span "Recommendations" at bounding box center [246, 11] width 45 height 7
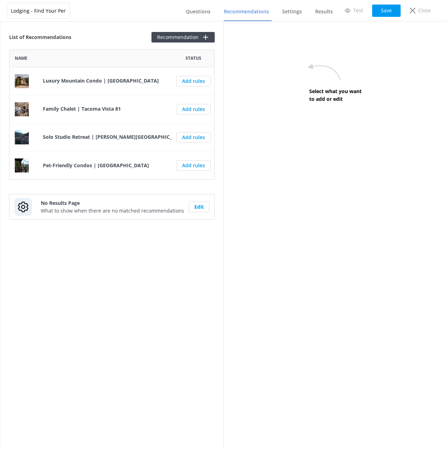
scroll to position [130, 206]
click at [163, 281] on div "List of Recommendations Recommendation Name Status Luxury Mountain Condo | Purg…" at bounding box center [111, 235] width 223 height 428
click at [113, 31] on div "List of Recommendations Recommendation Name Status Luxury Mountain Condo | Purg…" at bounding box center [111, 235] width 223 height 428
click at [124, 38] on div "List of Recommendations Recommendation" at bounding box center [112, 37] width 206 height 11
drag, startPoint x: 302, startPoint y: 87, endPoint x: 211, endPoint y: 55, distance: 96.4
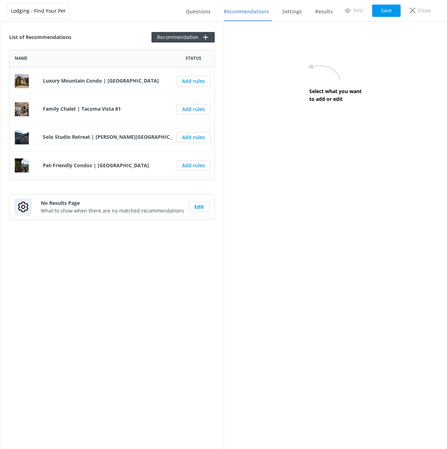
click at [302, 87] on icon at bounding box center [324, 72] width 56 height 32
click at [120, 32] on div "List of Recommendations Recommendation" at bounding box center [112, 37] width 206 height 11
drag, startPoint x: 121, startPoint y: 32, endPoint x: 125, endPoint y: 33, distance: 4.3
click at [123, 32] on div "List of Recommendations Recommendation" at bounding box center [112, 37] width 206 height 11
click at [417, 15] on div "Close" at bounding box center [420, 11] width 31 height 12
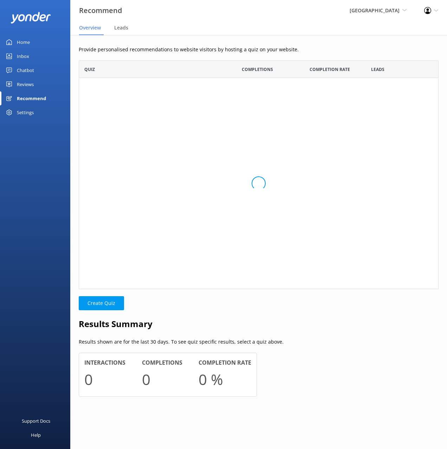
scroll to position [53, 360]
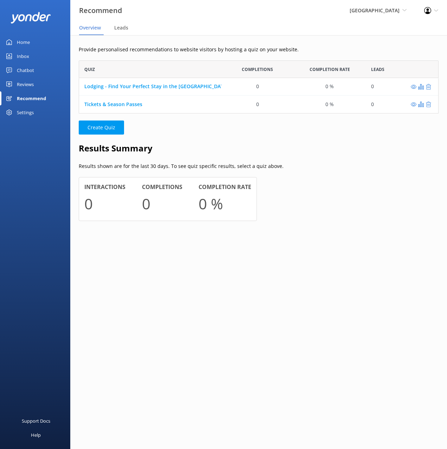
drag, startPoint x: 180, startPoint y: 38, endPoint x: 167, endPoint y: 66, distance: 31.0
click at [180, 38] on div "Provide personalised recommendations to website visitors by hosting a quiz on y…" at bounding box center [258, 138] width 377 height 207
click at [159, 127] on p "Create Quiz" at bounding box center [259, 128] width 360 height 14
click at [123, 100] on div "Tickets & Season Passes" at bounding box center [150, 105] width 142 height 18
click at [127, 102] on link "Tickets & Season Passes" at bounding box center [113, 104] width 58 height 7
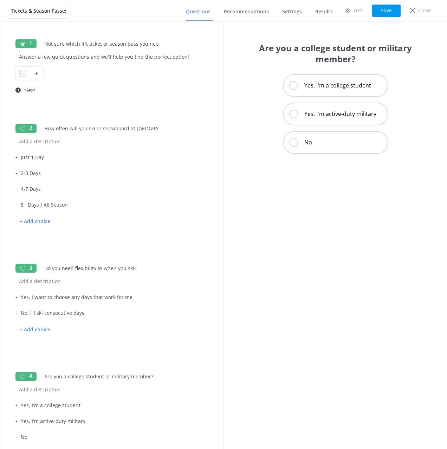
click at [125, 20] on div "Tickets & Season Passes Questions Recommendations Settings Results Test Save Cl…" at bounding box center [223, 10] width 447 height 21
click at [127, 21] on div "Tickets & Season Passes Questions Recommendations Settings Results Test Save Cl…" at bounding box center [223, 10] width 447 height 21
click at [131, 24] on div "1 Not sure which lift ticket or season pass you need? Answer a few quick questi…" at bounding box center [111, 235] width 223 height 428
click at [134, 23] on div "1 Not sure which lift ticket or season pass you need? Answer a few quick questi…" at bounding box center [111, 235] width 223 height 428
click at [146, 17] on div "Tickets & Season Passes Questions Recommendations Settings Results Test Save Cl…" at bounding box center [223, 10] width 447 height 21
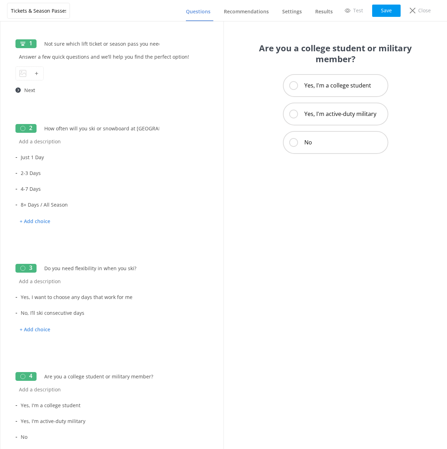
click at [131, 21] on div "1 Not sure which lift ticket or season pass you need? Answer a few quick questi…" at bounding box center [111, 235] width 223 height 428
